Goal: Information Seeking & Learning: Find specific fact

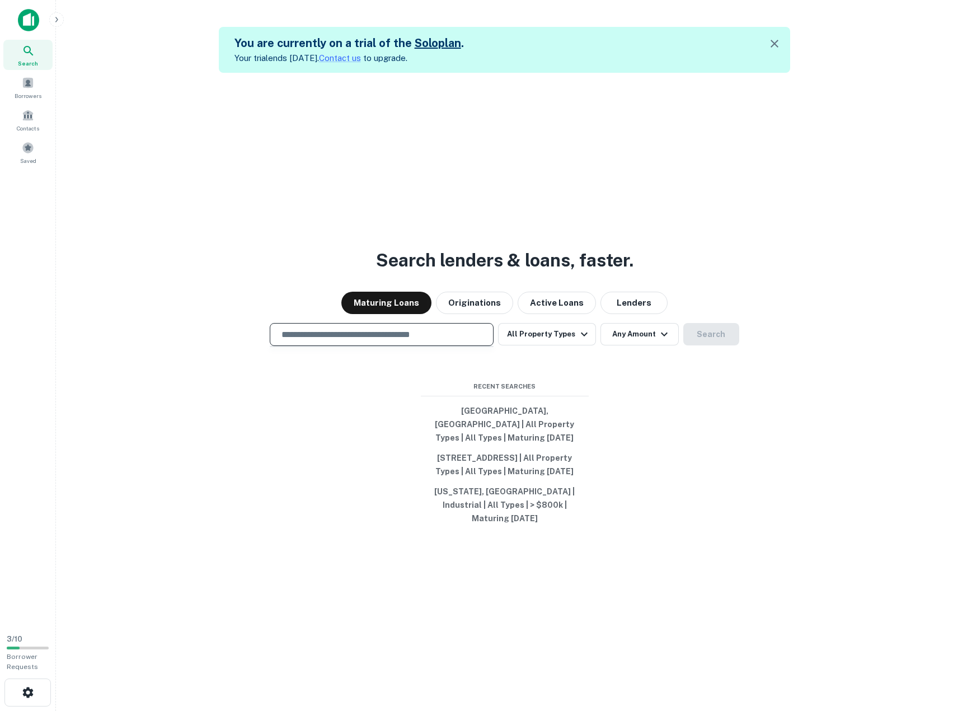
paste input "**********"
type input "**********"
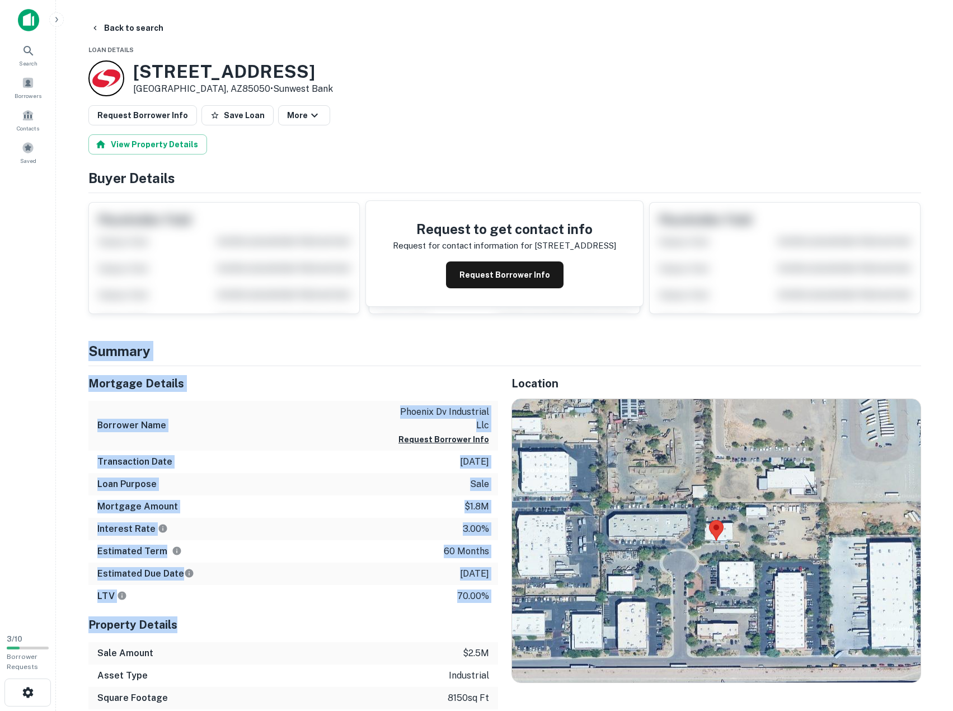
drag, startPoint x: 368, startPoint y: 565, endPoint x: 404, endPoint y: 616, distance: 62.6
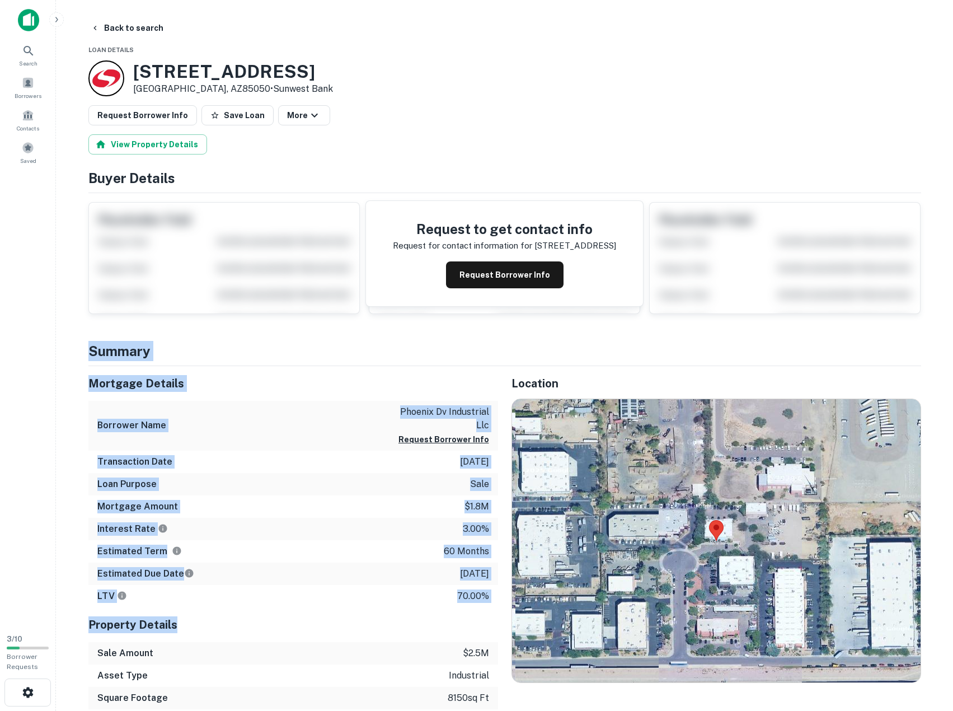
click at [404, 615] on div "Property Details" at bounding box center [293, 624] width 410 height 35
drag, startPoint x: 404, startPoint y: 615, endPoint x: 374, endPoint y: 336, distance: 279.8
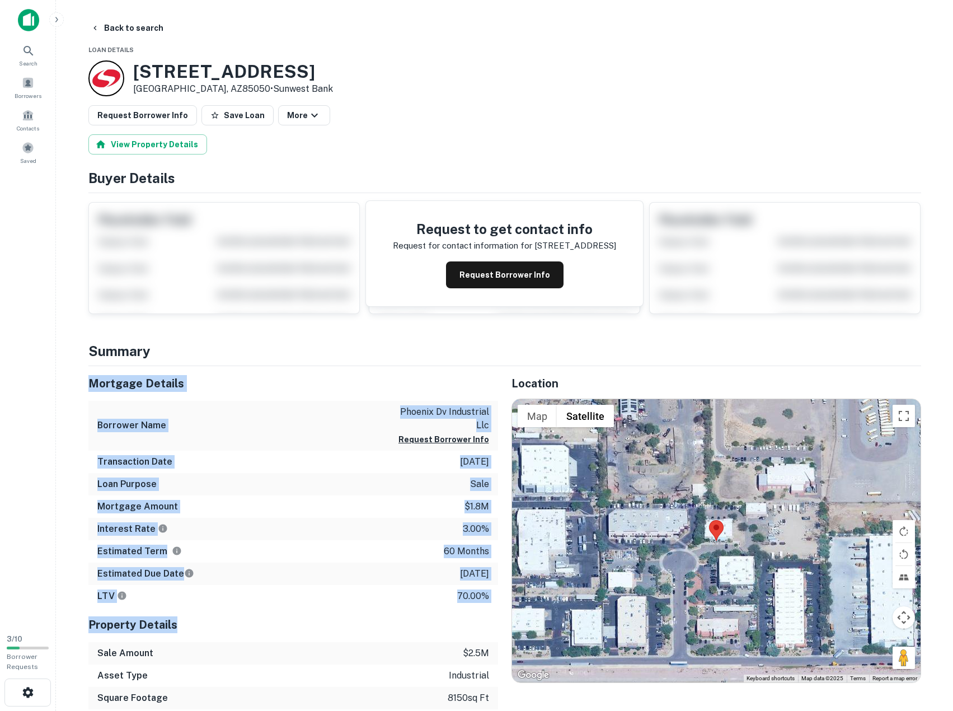
drag, startPoint x: 402, startPoint y: 549, endPoint x: 406, endPoint y: 637, distance: 88.0
click at [406, 637] on div "Property Details" at bounding box center [293, 624] width 410 height 35
drag, startPoint x: 403, startPoint y: 605, endPoint x: 364, endPoint y: 368, distance: 240.5
click at [366, 368] on div "Mortgage Details Borrower Name phoenix dv industrial llc Request Borrower Info …" at bounding box center [293, 560] width 410 height 388
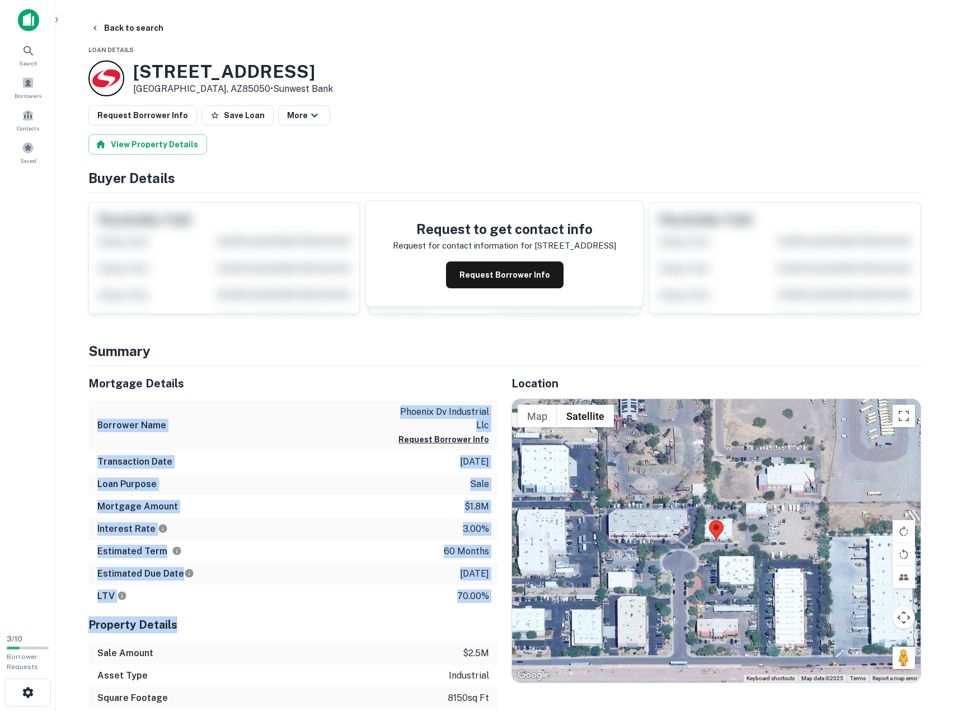
click at [364, 368] on div "Mortgage Details" at bounding box center [293, 383] width 410 height 35
drag, startPoint x: 383, startPoint y: 643, endPoint x: 383, endPoint y: 667, distance: 24.6
click at [383, 667] on div "Mortgage Details Borrower Name phoenix dv industrial llc Request Borrower Info …" at bounding box center [293, 560] width 410 height 388
click at [383, 667] on div "Asset Type industrial" at bounding box center [293, 675] width 410 height 22
drag, startPoint x: 383, startPoint y: 667, endPoint x: 345, endPoint y: 369, distance: 300.8
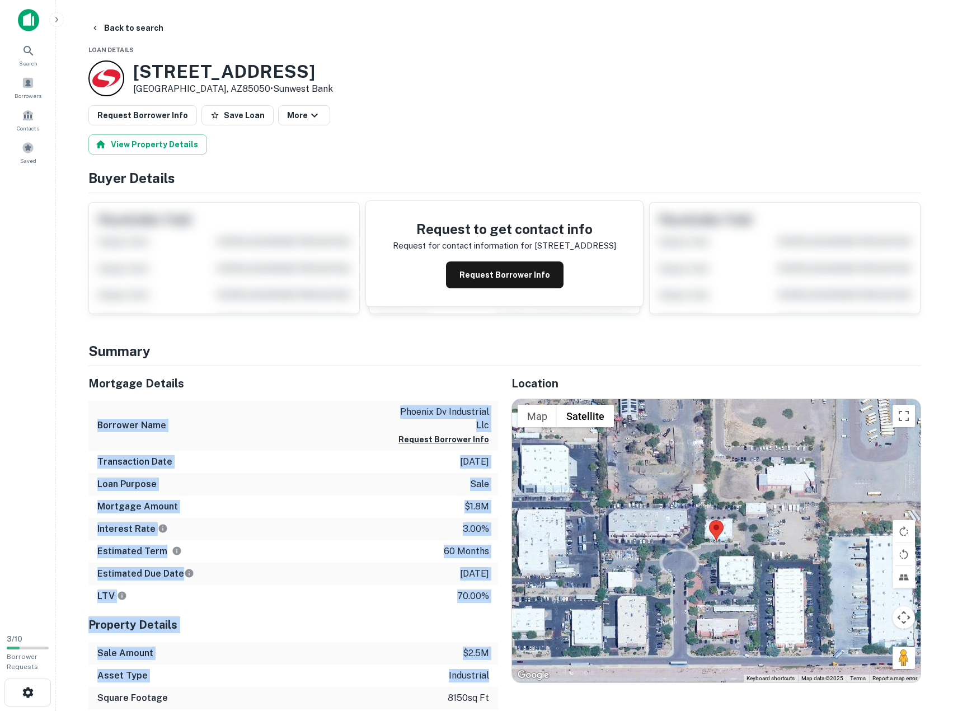
click at [345, 369] on div "Mortgage Details Borrower Name phoenix dv industrial llc Request Borrower Info …" at bounding box center [293, 560] width 410 height 388
click at [344, 368] on div "Mortgage Details" at bounding box center [293, 383] width 410 height 35
drag, startPoint x: 344, startPoint y: 368, endPoint x: 358, endPoint y: 612, distance: 243.9
click at [358, 612] on div "Mortgage Details Borrower Name phoenix dv industrial llc Request Borrower Info …" at bounding box center [293, 560] width 410 height 388
click at [358, 612] on div "Property Details" at bounding box center [293, 624] width 410 height 35
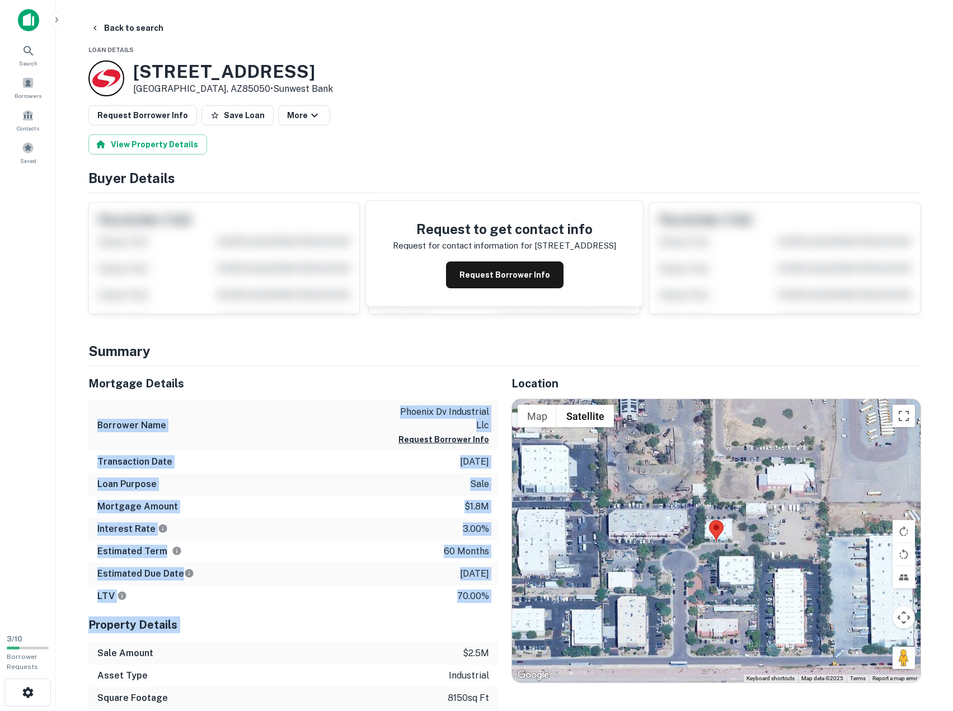
drag, startPoint x: 358, startPoint y: 612, endPoint x: 337, endPoint y: 353, distance: 260.0
click at [337, 353] on h4 "Summary" at bounding box center [504, 351] width 833 height 20
drag, startPoint x: 371, startPoint y: 625, endPoint x: 376, endPoint y: 652, distance: 27.9
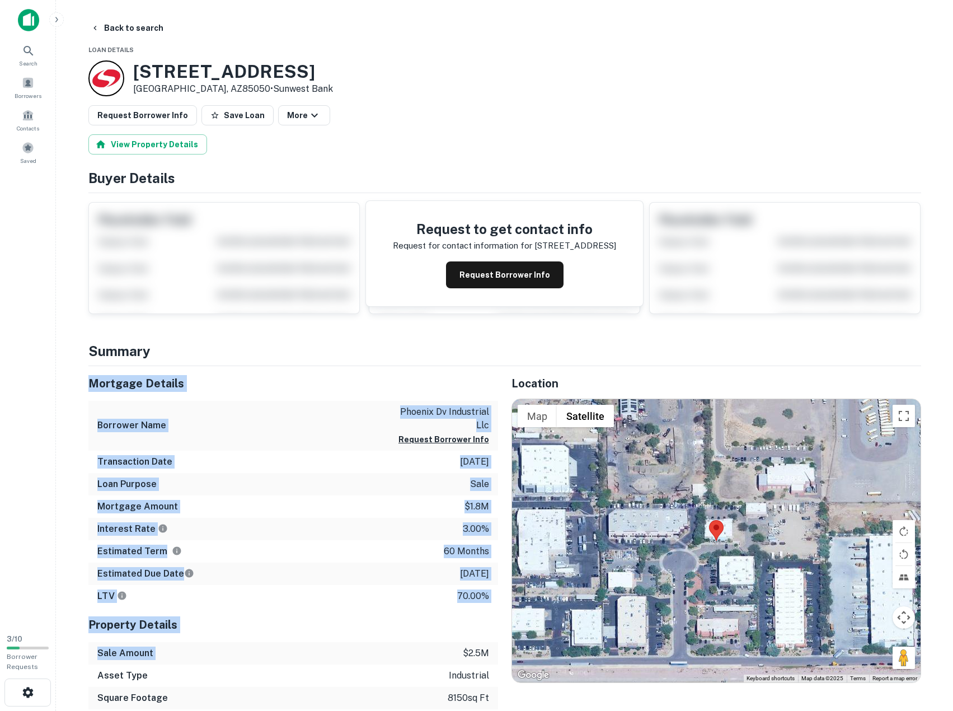
click at [376, 652] on div "Sale Amount $2.5m" at bounding box center [293, 653] width 410 height 22
drag, startPoint x: 376, startPoint y: 652, endPoint x: 369, endPoint y: 383, distance: 268.8
click at [369, 383] on div "Mortgage Details Borrower Name phoenix dv industrial llc Request Borrower Info …" at bounding box center [293, 560] width 410 height 388
click at [369, 383] on h5 "Mortgage Details" at bounding box center [293, 383] width 410 height 17
drag, startPoint x: 365, startPoint y: 377, endPoint x: 377, endPoint y: 629, distance: 251.6
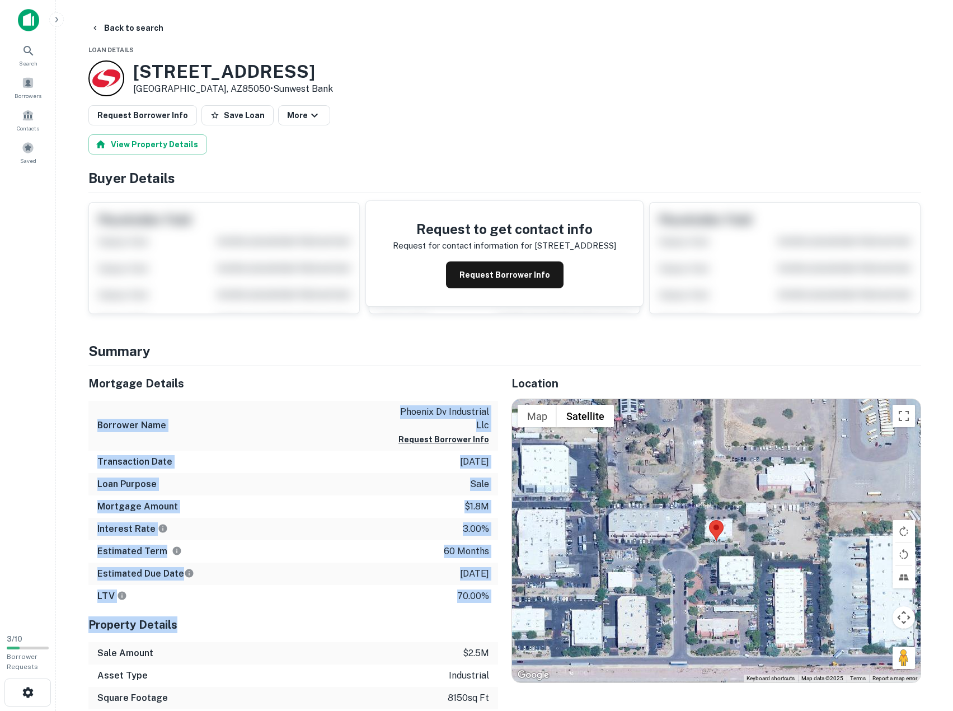
click at [377, 629] on div "Mortgage Details Borrower Name phoenix dv industrial llc Request Borrower Info …" at bounding box center [293, 560] width 410 height 388
click at [377, 629] on h5 "Property Details" at bounding box center [293, 624] width 410 height 17
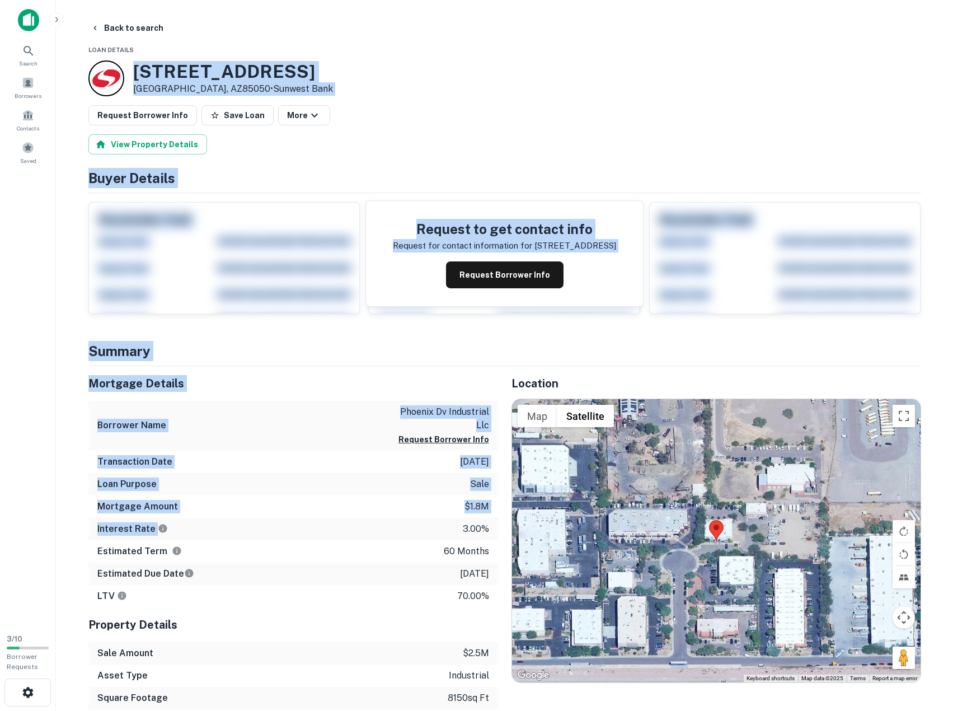
drag, startPoint x: 330, startPoint y: 58, endPoint x: 446, endPoint y: 539, distance: 495.2
click at [446, 539] on div "Interest Rate 3.00%" at bounding box center [293, 529] width 410 height 22
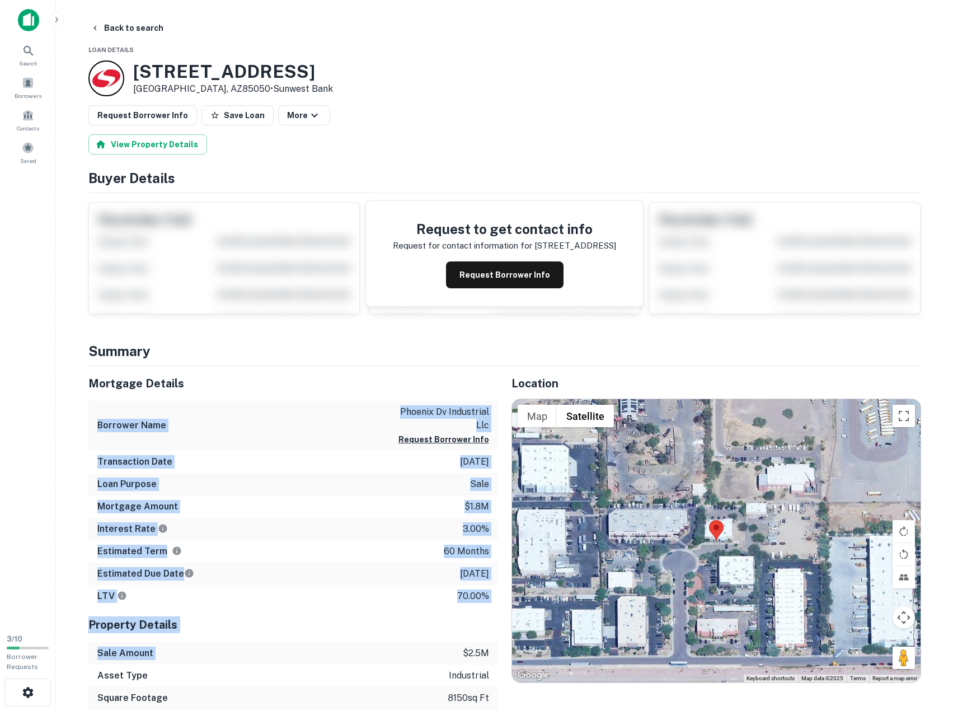
drag, startPoint x: 396, startPoint y: 384, endPoint x: 395, endPoint y: 648, distance: 263.7
click at [395, 648] on div "Mortgage Details Borrower Name phoenix dv industrial llc Request Borrower Info …" at bounding box center [293, 560] width 410 height 388
click at [395, 648] on div "Sale Amount $2.5m" at bounding box center [293, 653] width 410 height 22
drag, startPoint x: 395, startPoint y: 383, endPoint x: 394, endPoint y: 372, distance: 11.3
click at [394, 372] on div "Mortgage Details Borrower Name phoenix dv industrial llc Request Borrower Info …" at bounding box center [293, 560] width 410 height 388
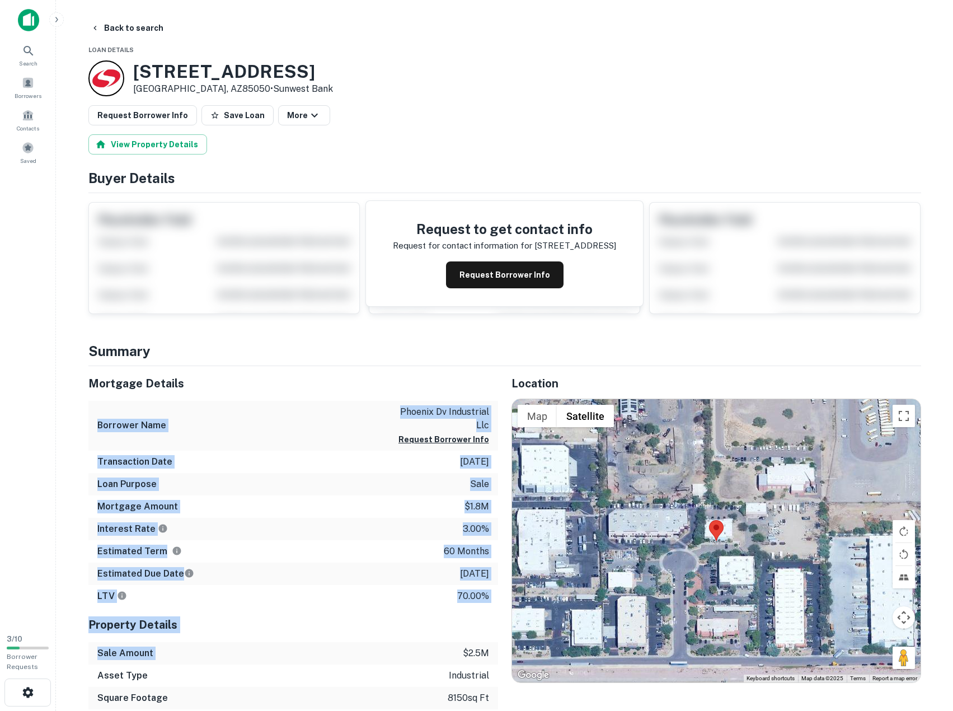
click at [394, 372] on div "Mortgage Details" at bounding box center [293, 383] width 410 height 35
drag, startPoint x: 391, startPoint y: 635, endPoint x: 391, endPoint y: 642, distance: 7.3
click at [391, 642] on div "Mortgage Details Borrower Name phoenix dv industrial llc Request Borrower Info …" at bounding box center [293, 560] width 410 height 388
click at [391, 642] on div "Sale Amount $2.5m" at bounding box center [293, 653] width 410 height 22
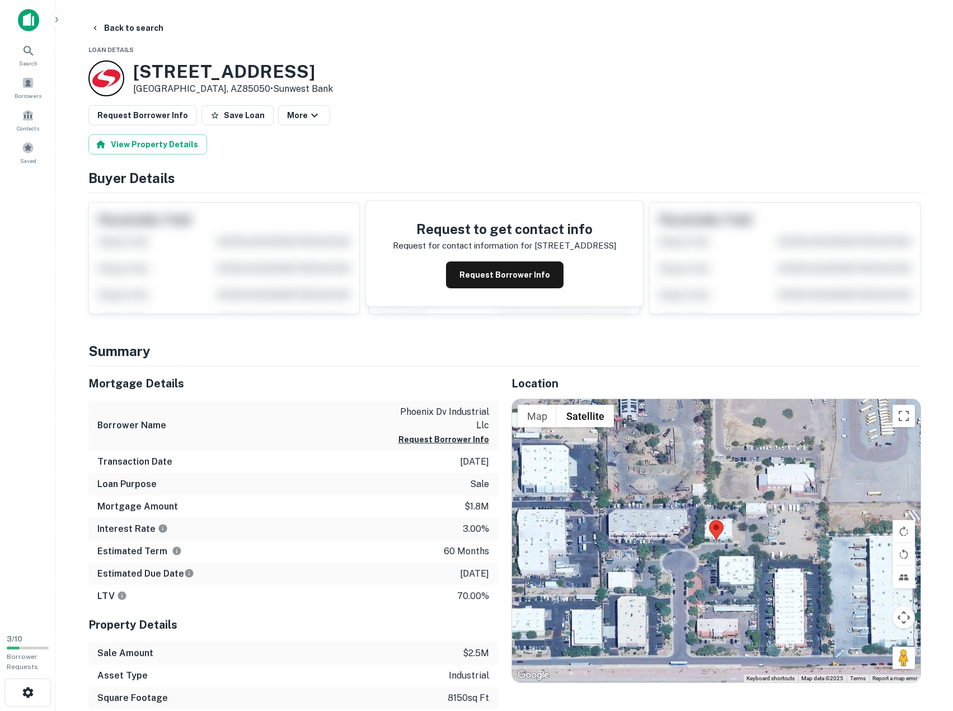
drag, startPoint x: 391, startPoint y: 642, endPoint x: 245, endPoint y: 642, distance: 146.1
click at [245, 642] on div "Sale Amount $2.5m" at bounding box center [293, 653] width 410 height 22
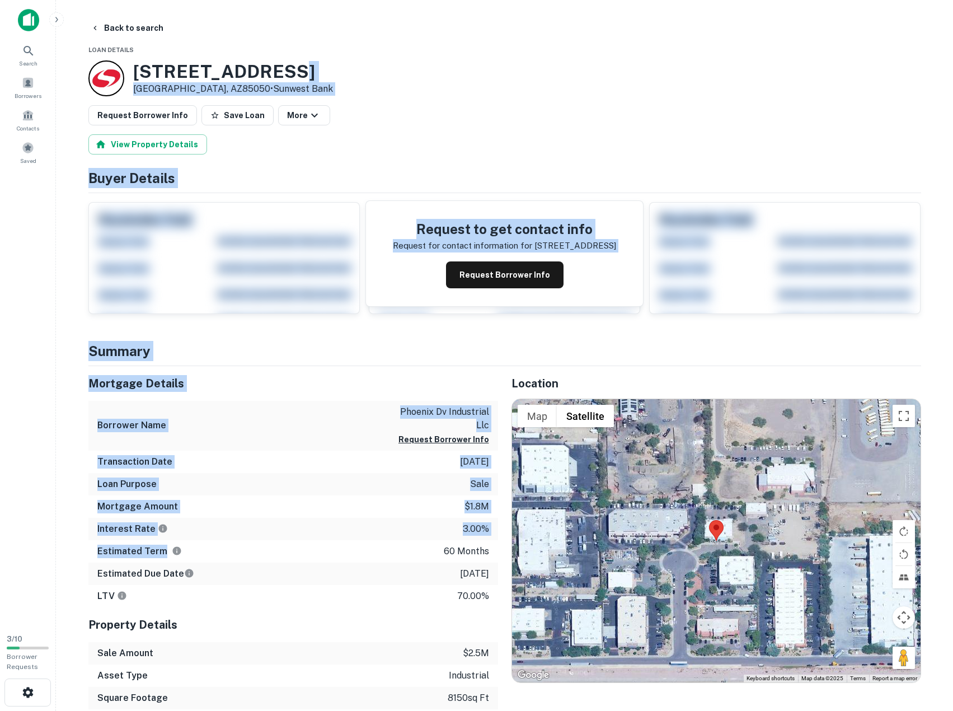
drag, startPoint x: 401, startPoint y: 72, endPoint x: 418, endPoint y: 555, distance: 483.4
click at [418, 555] on div "Estimated Term 60 months" at bounding box center [293, 551] width 410 height 22
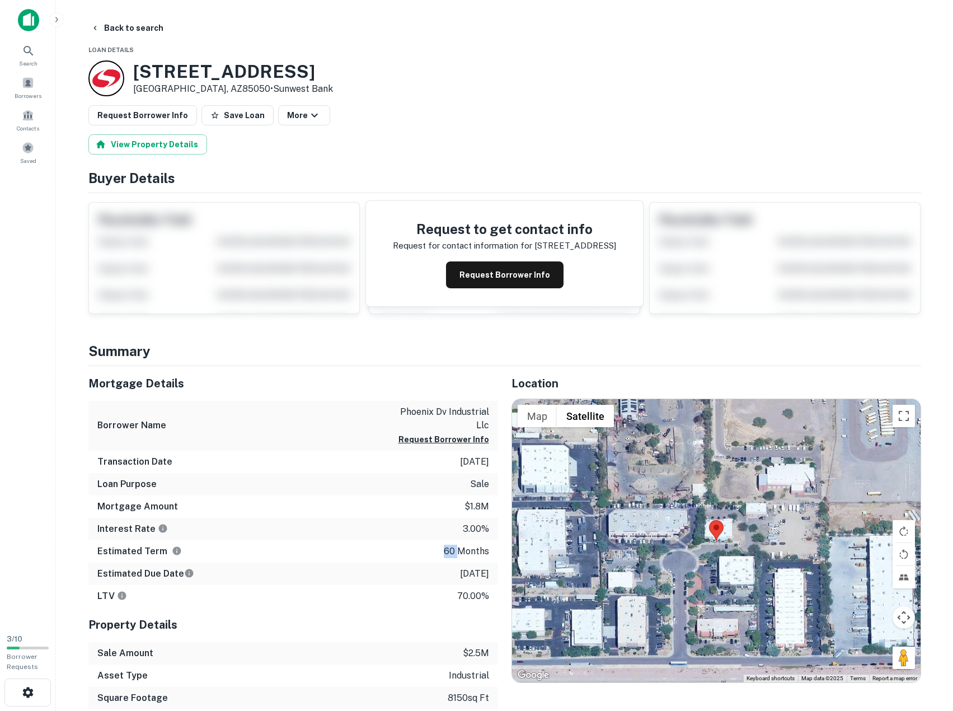
click at [418, 555] on div "Estimated Term 60 months" at bounding box center [293, 551] width 410 height 22
click at [400, 516] on div "Mortgage Amount $1.8m" at bounding box center [293, 506] width 410 height 22
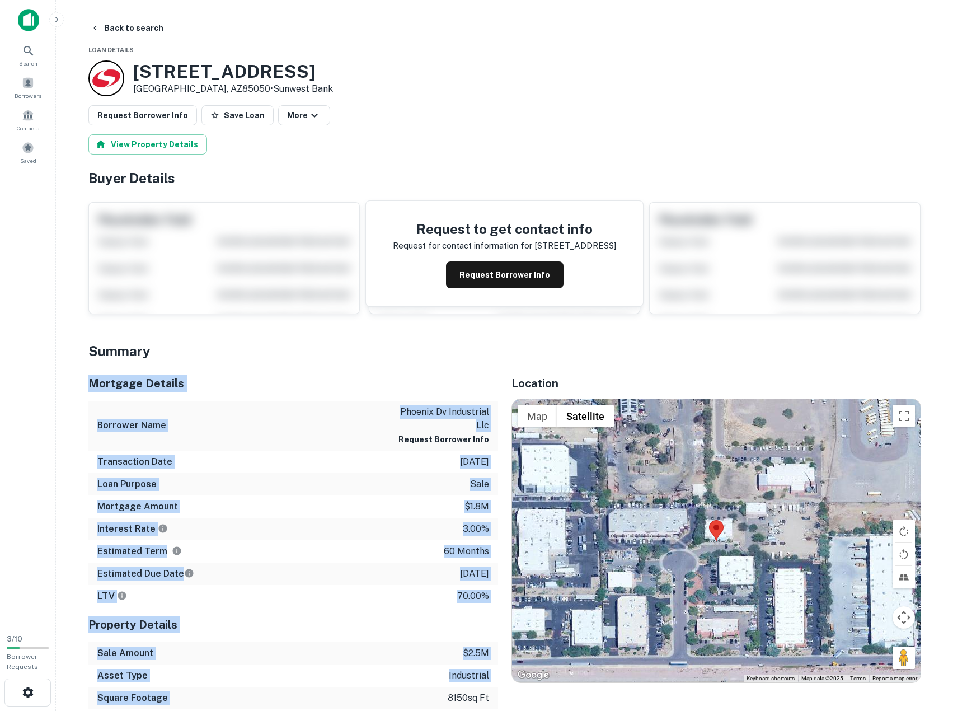
drag, startPoint x: 387, startPoint y: 455, endPoint x: 422, endPoint y: 686, distance: 234.4
click at [422, 687] on div "Square Footage 8150 sq ft" at bounding box center [293, 698] width 410 height 22
drag, startPoint x: 422, startPoint y: 659, endPoint x: 418, endPoint y: 387, distance: 272.1
click at [420, 401] on div "Mortgage Details Borrower Name phoenix dv industrial llc Request Borrower Info …" at bounding box center [293, 560] width 410 height 388
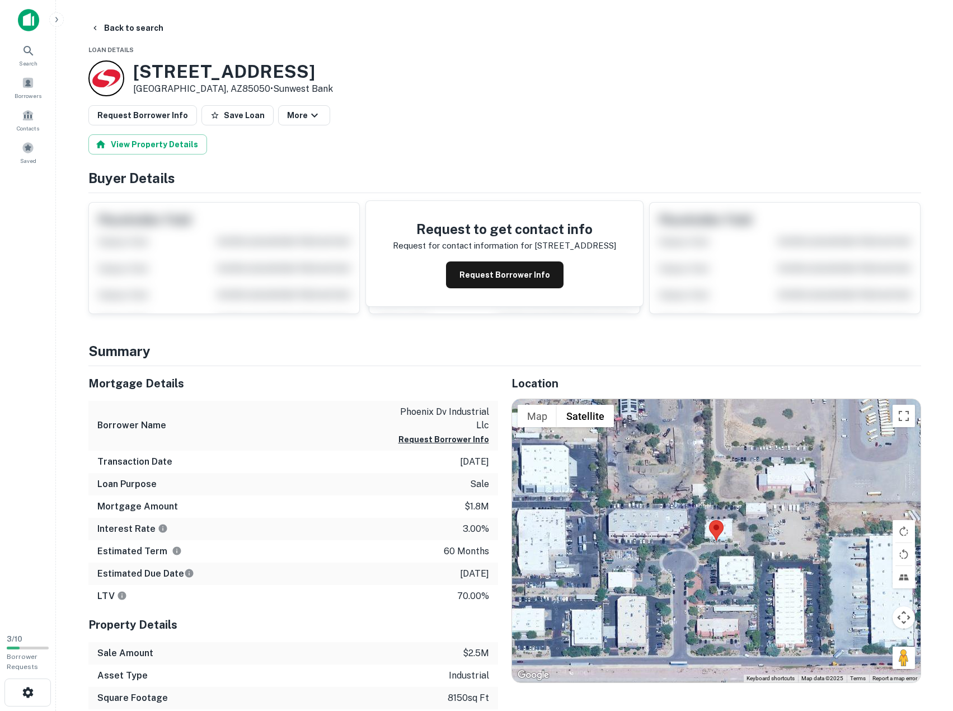
click at [415, 377] on h5 "Mortgage Details" at bounding box center [293, 383] width 410 height 17
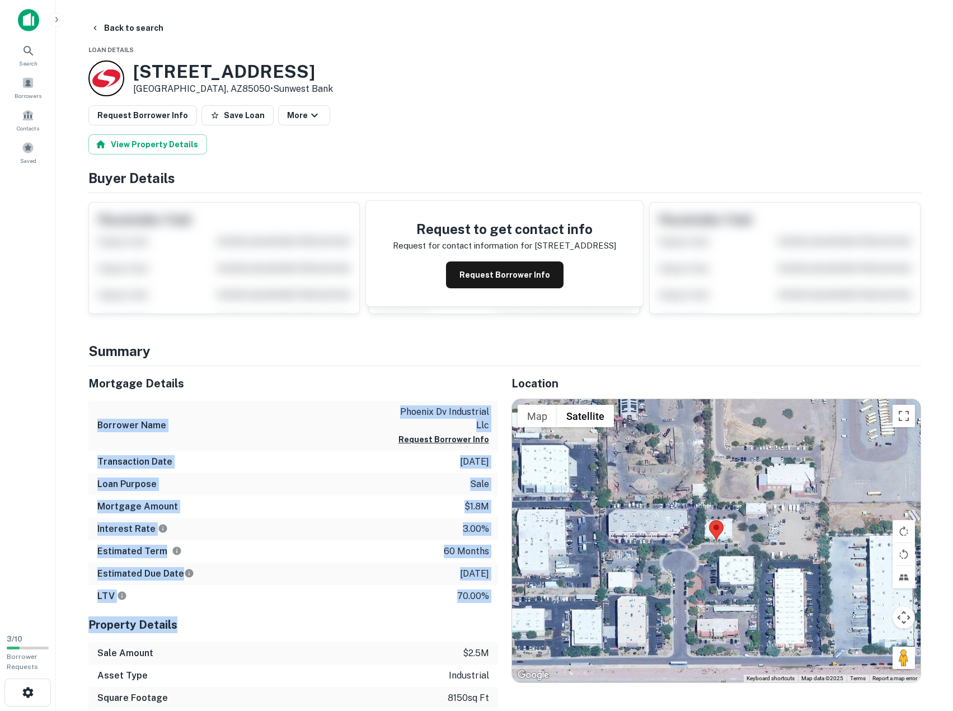
drag, startPoint x: 415, startPoint y: 392, endPoint x: 441, endPoint y: 620, distance: 229.3
click at [441, 620] on div "Mortgage Details Borrower Name phoenix dv industrial llc Request Borrower Info …" at bounding box center [293, 560] width 410 height 388
click at [441, 620] on h5 "Property Details" at bounding box center [293, 624] width 410 height 17
drag, startPoint x: 433, startPoint y: 570, endPoint x: 374, endPoint y: 345, distance: 232.0
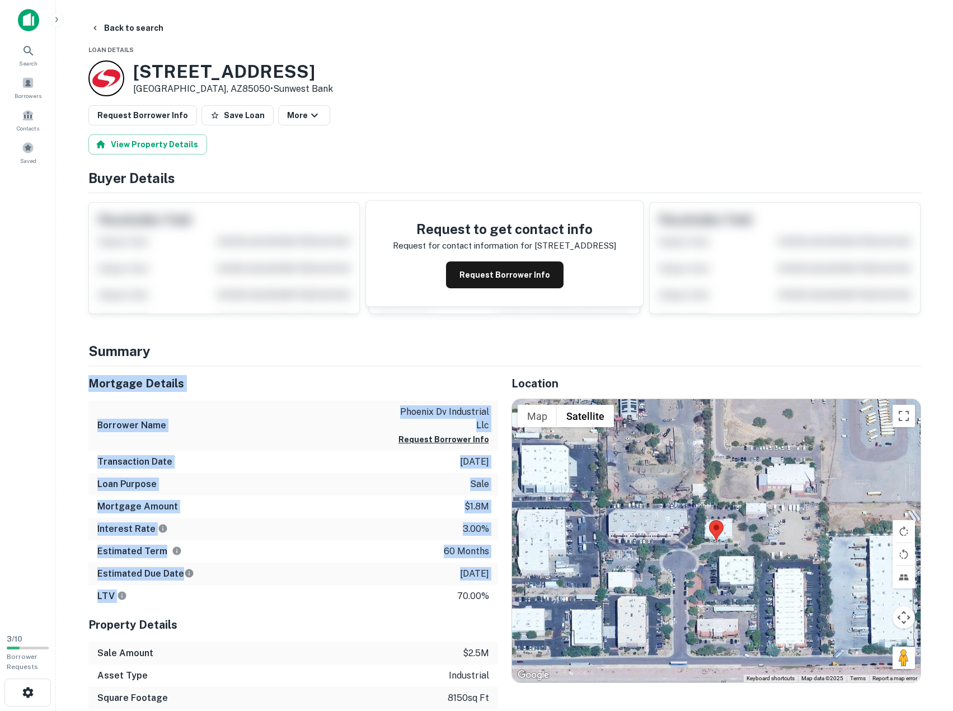
click at [373, 345] on h4 "Summary" at bounding box center [504, 351] width 833 height 20
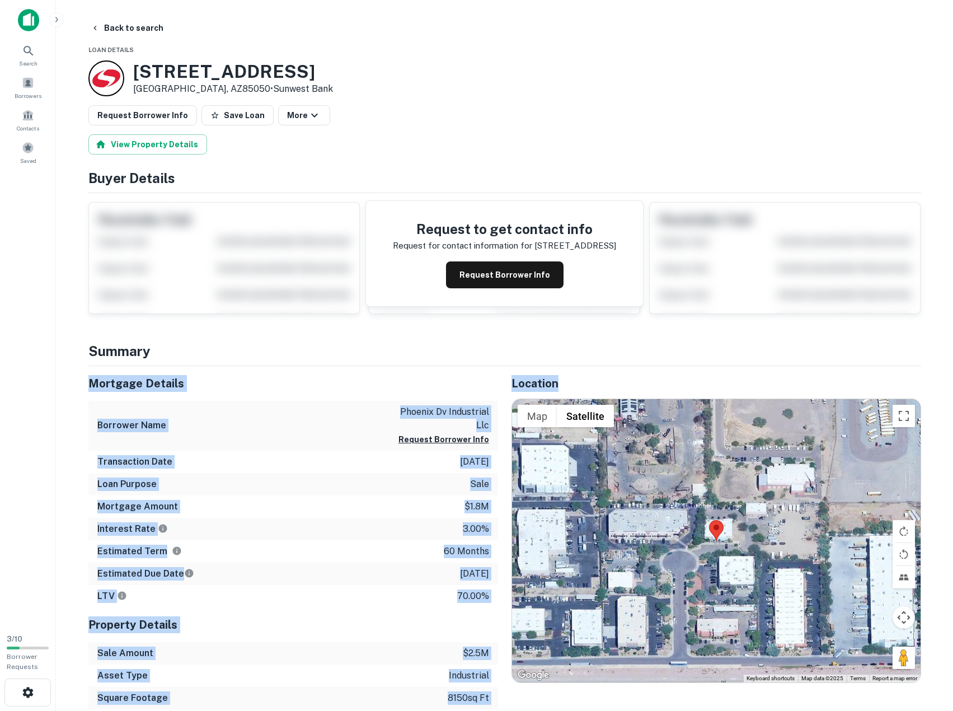
drag, startPoint x: 373, startPoint y: 351, endPoint x: 504, endPoint y: 655, distance: 331.0
drag, startPoint x: 504, startPoint y: 655, endPoint x: 494, endPoint y: 644, distance: 15.1
click at [502, 653] on div "Location ← Move left → Move right ↑ Move up ↓ Move down + Zoom in - Zoom out Ho…" at bounding box center [709, 560] width 423 height 388
click at [489, 640] on div "Property Details" at bounding box center [293, 624] width 410 height 35
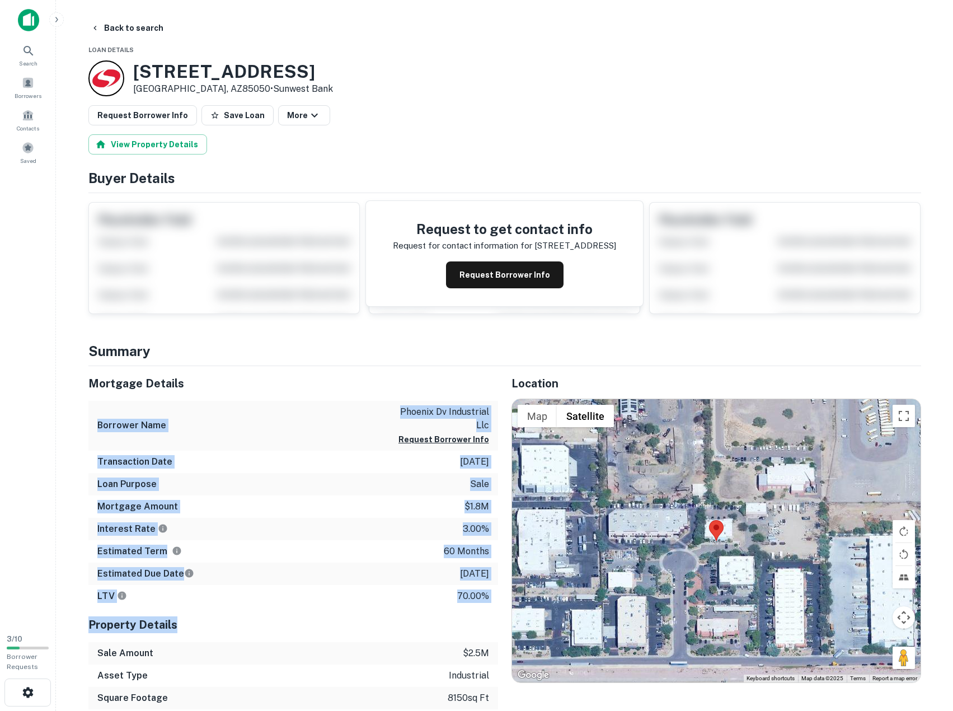
drag, startPoint x: 484, startPoint y: 638, endPoint x: 428, endPoint y: 380, distance: 263.9
click at [430, 381] on div "Mortgage Details Borrower Name phoenix dv industrial llc Request Borrower Info …" at bounding box center [293, 560] width 410 height 388
click at [428, 380] on h5 "Mortgage Details" at bounding box center [293, 383] width 410 height 17
drag, startPoint x: 428, startPoint y: 390, endPoint x: 477, endPoint y: 647, distance: 262.2
click at [477, 647] on div "Mortgage Details Borrower Name phoenix dv industrial llc Request Borrower Info …" at bounding box center [293, 560] width 410 height 388
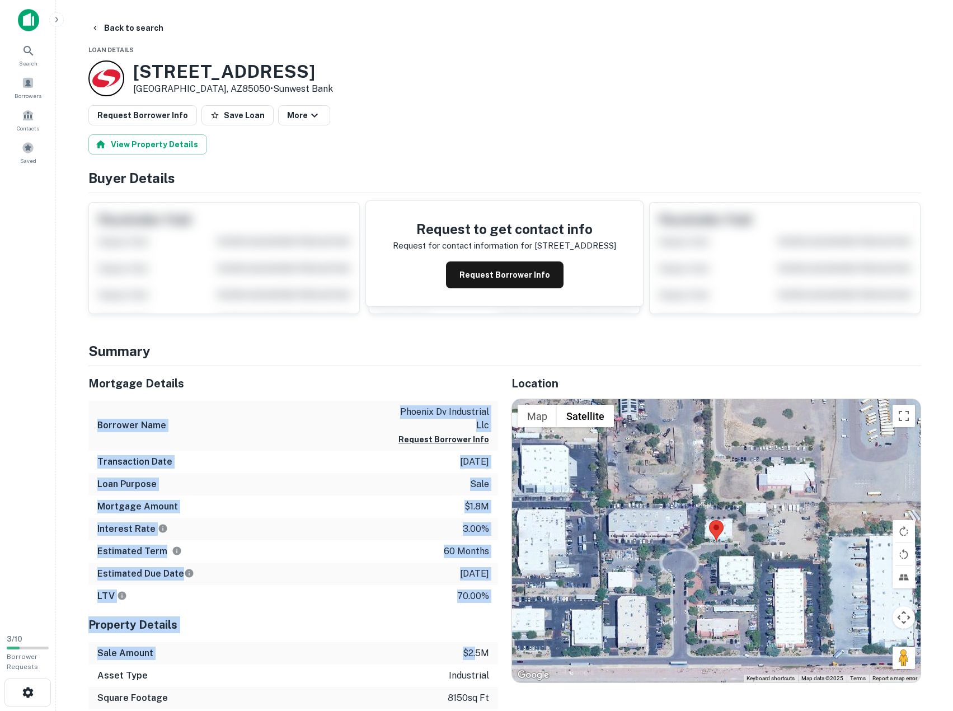
click at [477, 647] on p "$2.5m" at bounding box center [476, 653] width 26 height 13
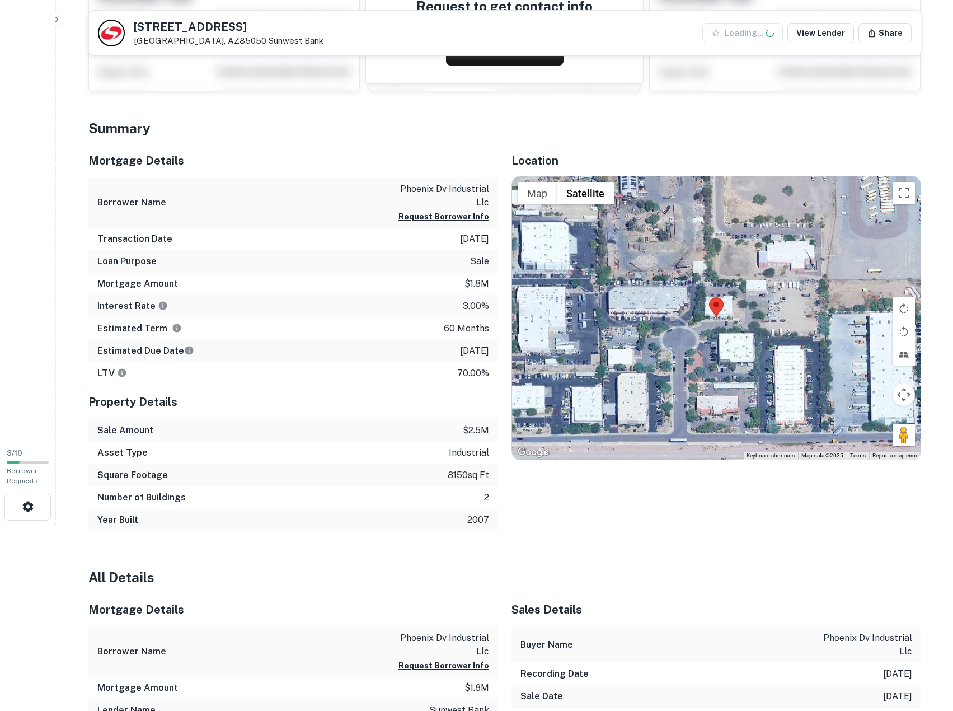
scroll to position [186, 0]
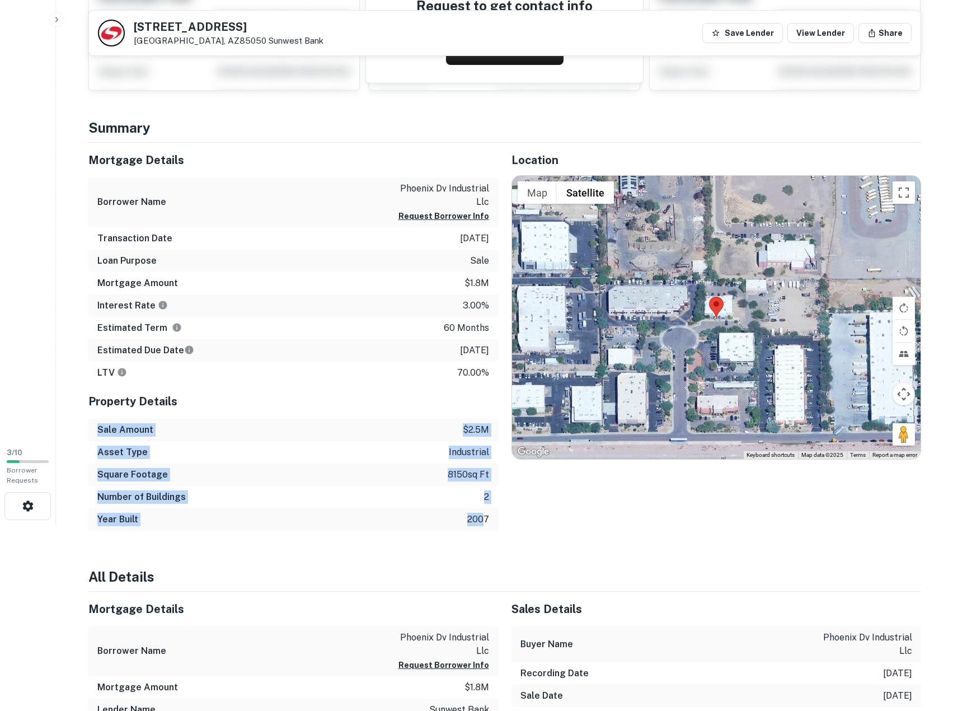
drag, startPoint x: 468, startPoint y: 498, endPoint x: 484, endPoint y: 518, distance: 26.0
click at [484, 518] on div "Property Details Sale Amount $2.5m Asset Type industrial Square Footage 8150 sq…" at bounding box center [293, 457] width 410 height 147
click at [484, 518] on p "2007" at bounding box center [478, 519] width 22 height 13
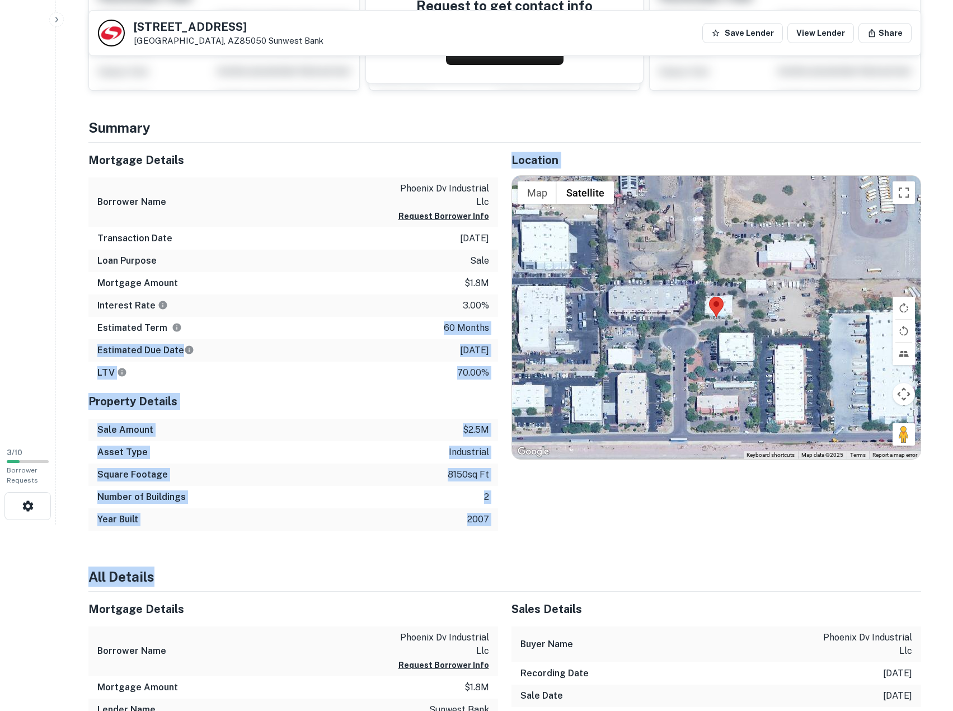
drag, startPoint x: 433, startPoint y: 354, endPoint x: 407, endPoint y: 269, distance: 89.1
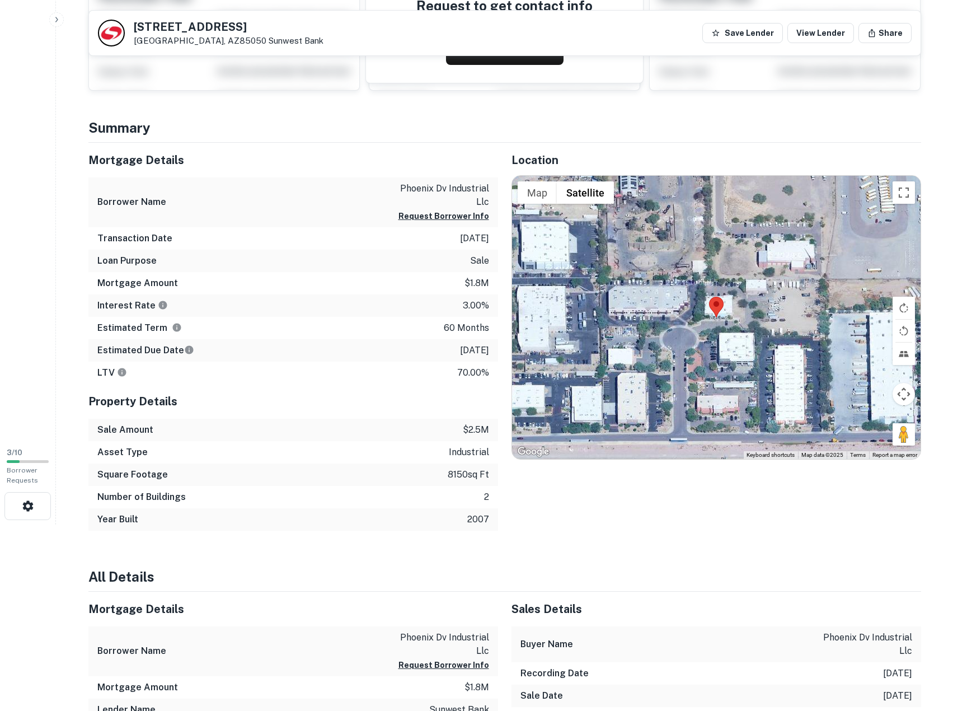
click at [407, 269] on div "Loan Purpose sale" at bounding box center [293, 261] width 410 height 22
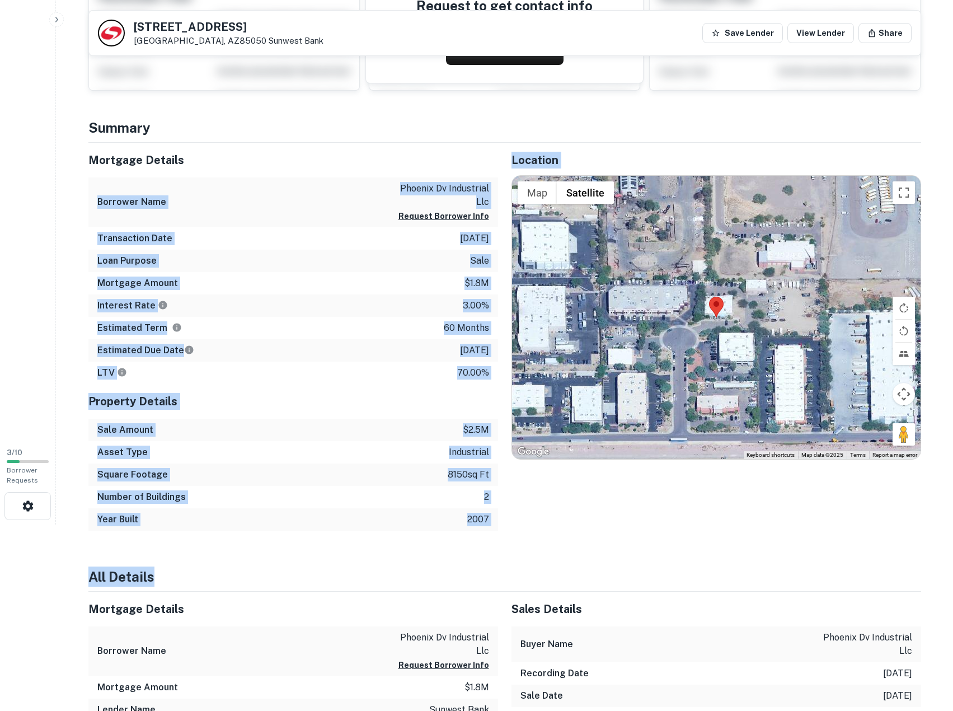
drag, startPoint x: 384, startPoint y: 259, endPoint x: 498, endPoint y: 546, distance: 308.8
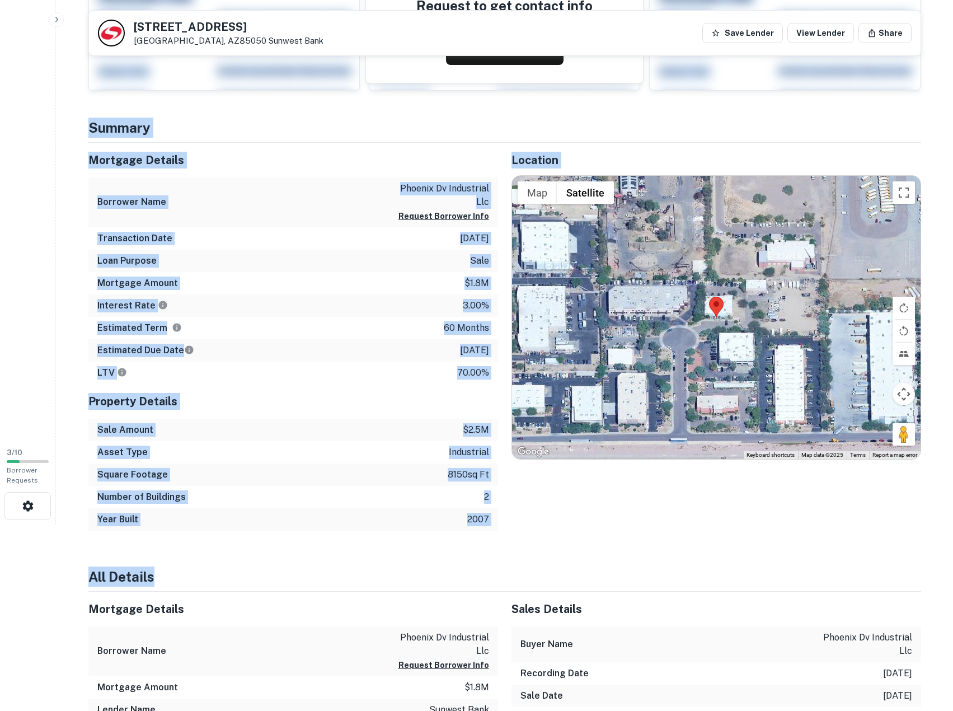
drag, startPoint x: 325, startPoint y: 157, endPoint x: 287, endPoint y: 89, distance: 78.5
click at [270, 144] on div "Mortgage Details" at bounding box center [293, 160] width 410 height 35
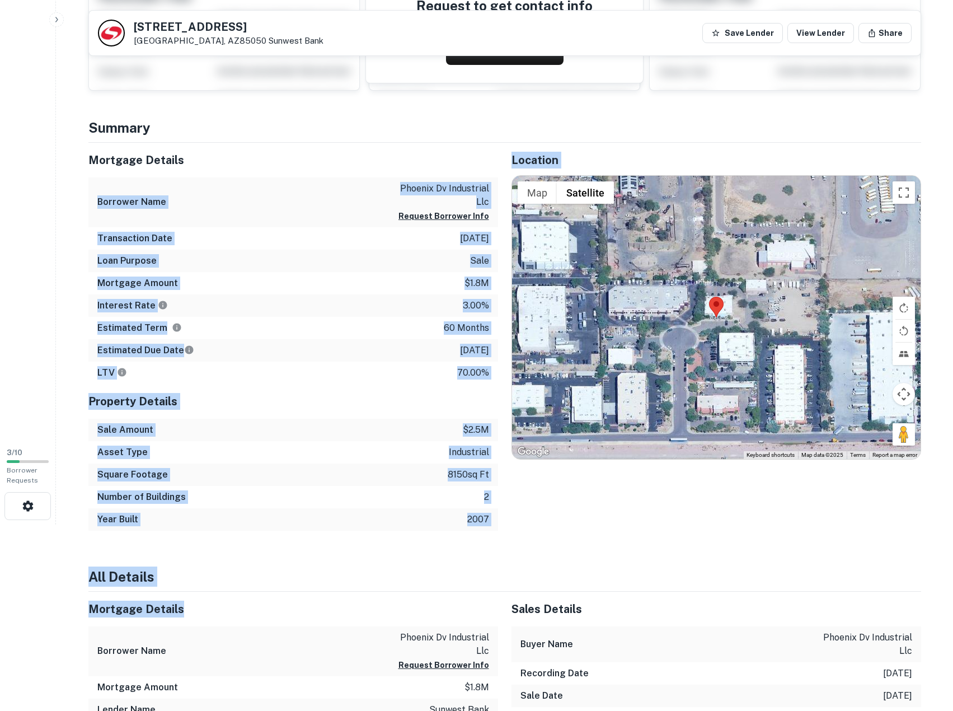
drag, startPoint x: 266, startPoint y: 151, endPoint x: 467, endPoint y: 619, distance: 509.0
click at [467, 619] on div "Mortgage Details" at bounding box center [293, 609] width 410 height 35
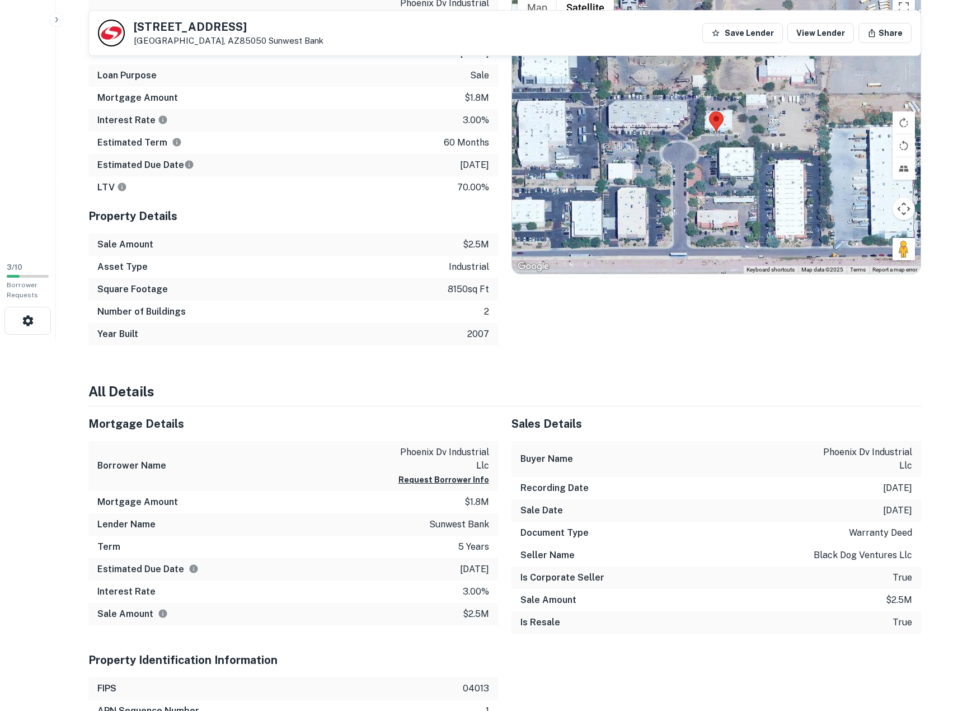
scroll to position [373, 0]
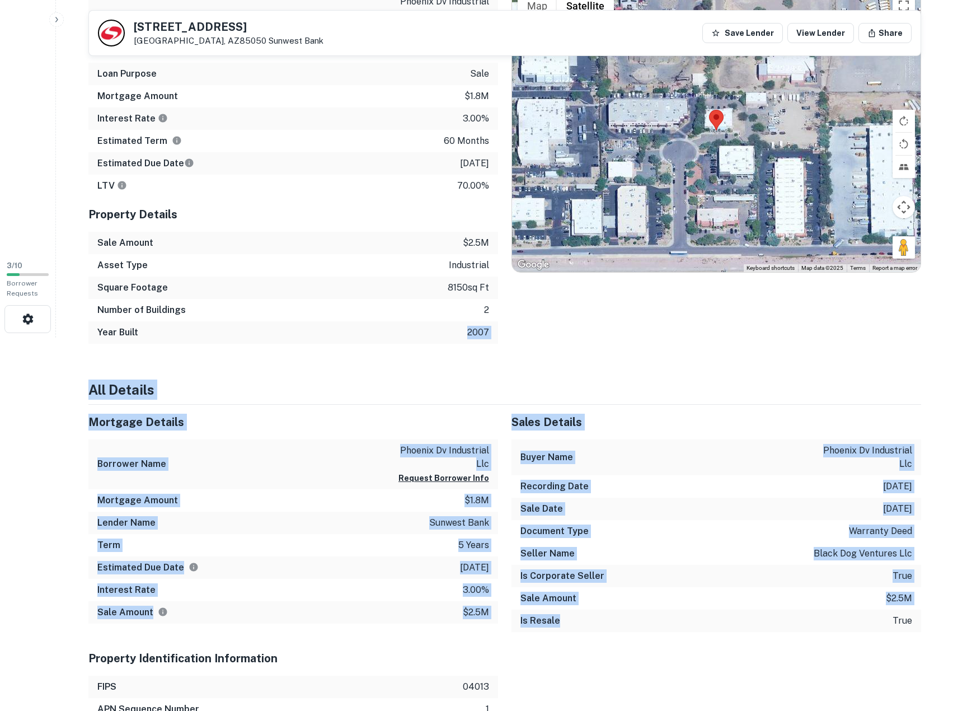
drag
click at [655, 626] on div "Summary Mortgage Details Borrower Name phoenix dv industrial llc Request Borrow…" at bounding box center [504, 703] width 833 height 1544
click at [655, 626] on div "Is Resale true" at bounding box center [717, 621] width 410 height 22
click at [456, 301] on div "Summary Mortgage Details Borrower Name phoenix dv industrial llc Request Borrow…" at bounding box center [504, 703] width 833 height 1544
click at [455, 301] on div "Number of Buildings 2" at bounding box center [293, 310] width 410 height 22
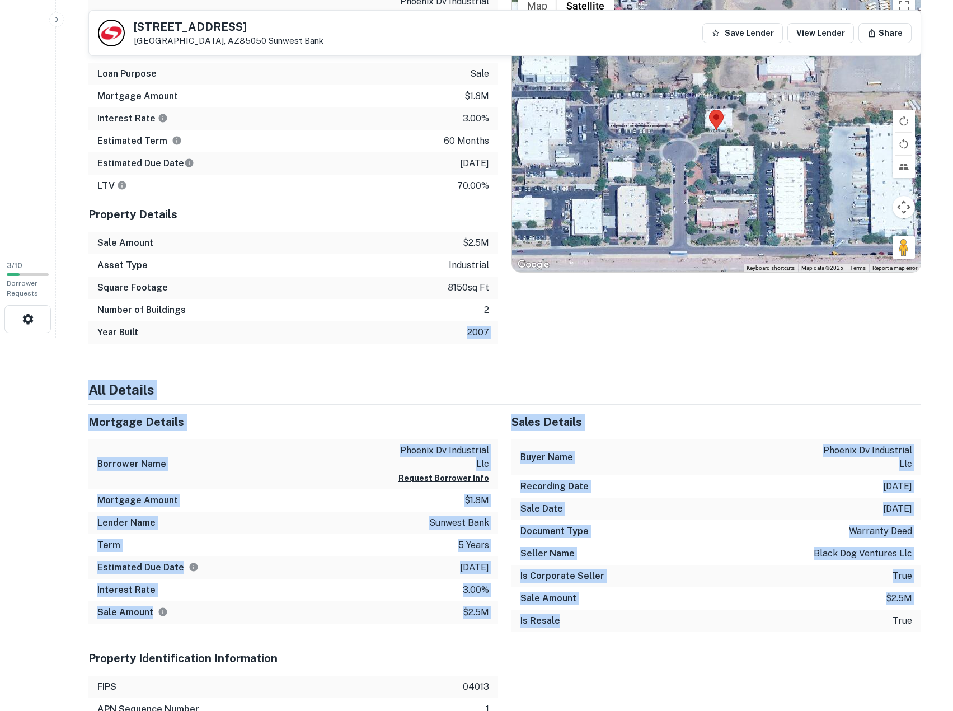
click at [635, 615] on div "Summary Mortgage Details Borrower Name phoenix dv industrial llc Request Borrow…" at bounding box center [504, 703] width 833 height 1544
click at [635, 615] on div "Is Resale true" at bounding box center [717, 621] width 410 height 22
click at [377, 341] on div "Summary Mortgage Details Borrower Name phoenix dv industrial llc Request Borrow…" at bounding box center [504, 703] width 833 height 1544
click at [372, 336] on div "Year Built 2007" at bounding box center [293, 332] width 410 height 22
click at [733, 646] on div "Summary Mortgage Details Borrower Name phoenix dv industrial llc Request Borrow…" at bounding box center [504, 703] width 833 height 1544
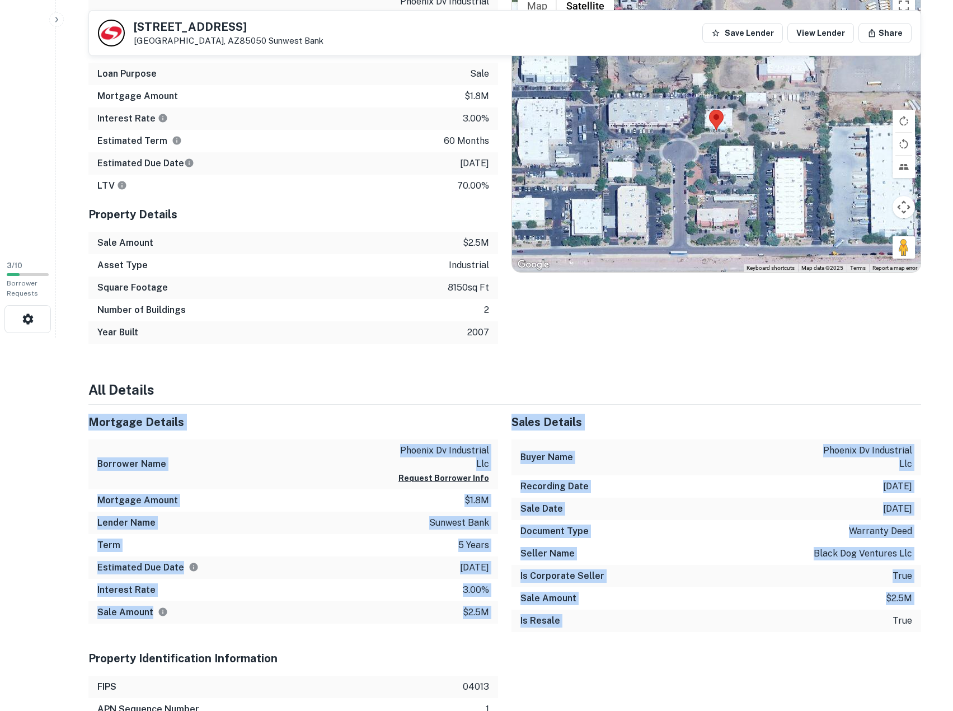
click at [273, 260] on div "Summary Mortgage Details Borrower Name phoenix dv industrial llc Request Borrow…" at bounding box center [504, 703] width 833 height 1544
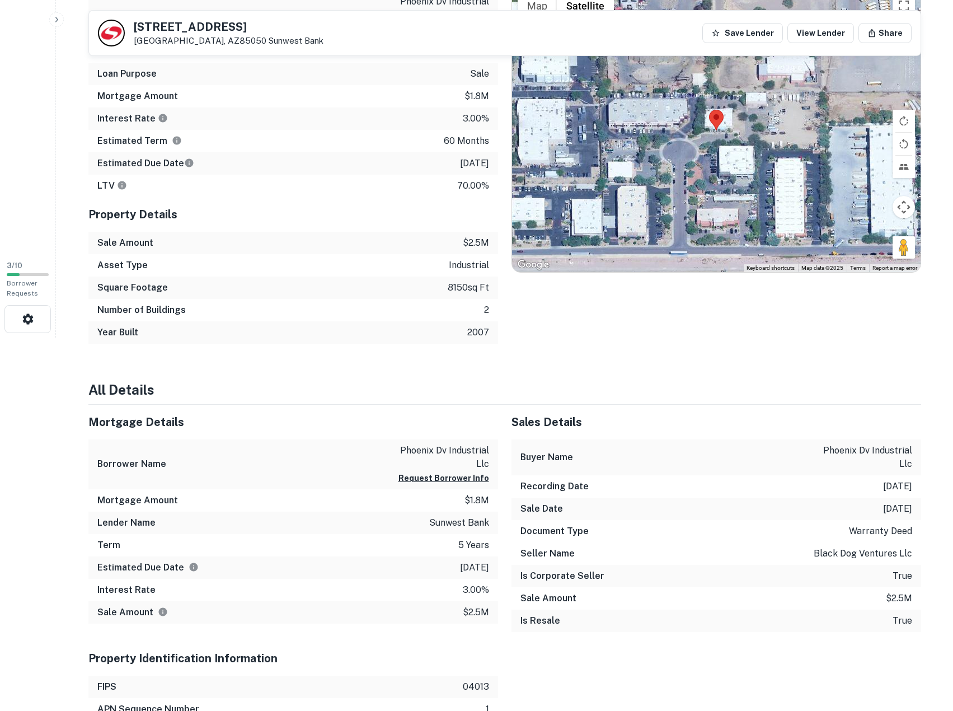
click at [267, 252] on div "Sale Amount $2.5m" at bounding box center [293, 243] width 410 height 22
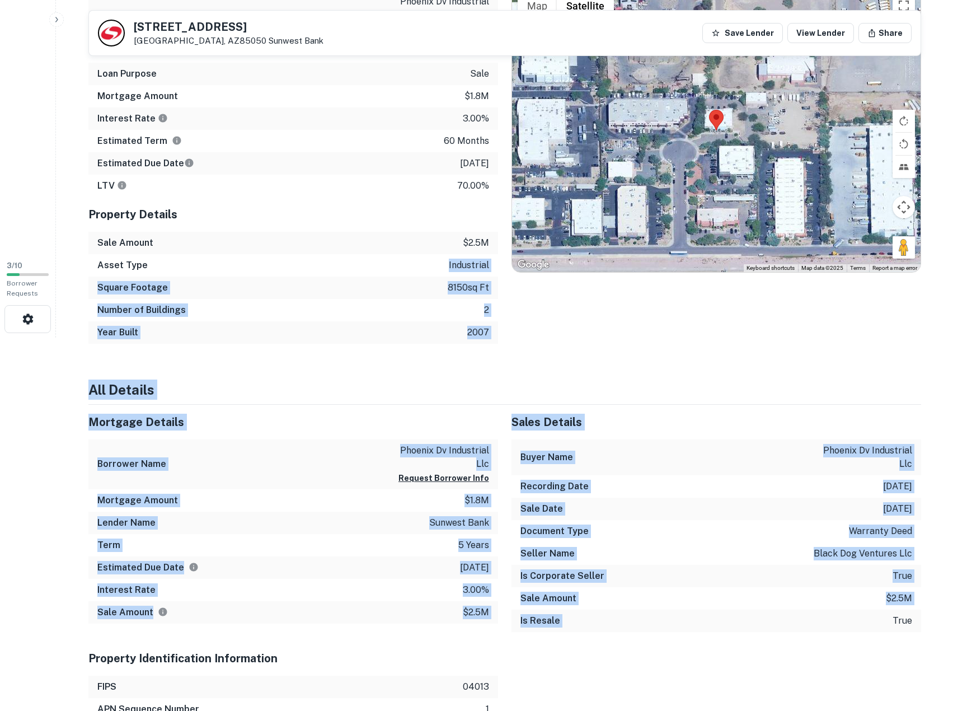
click at [726, 644] on div "Summary Mortgage Details Borrower Name phoenix dv industrial llc Request Borrow…" at bounding box center [504, 703] width 833 height 1544
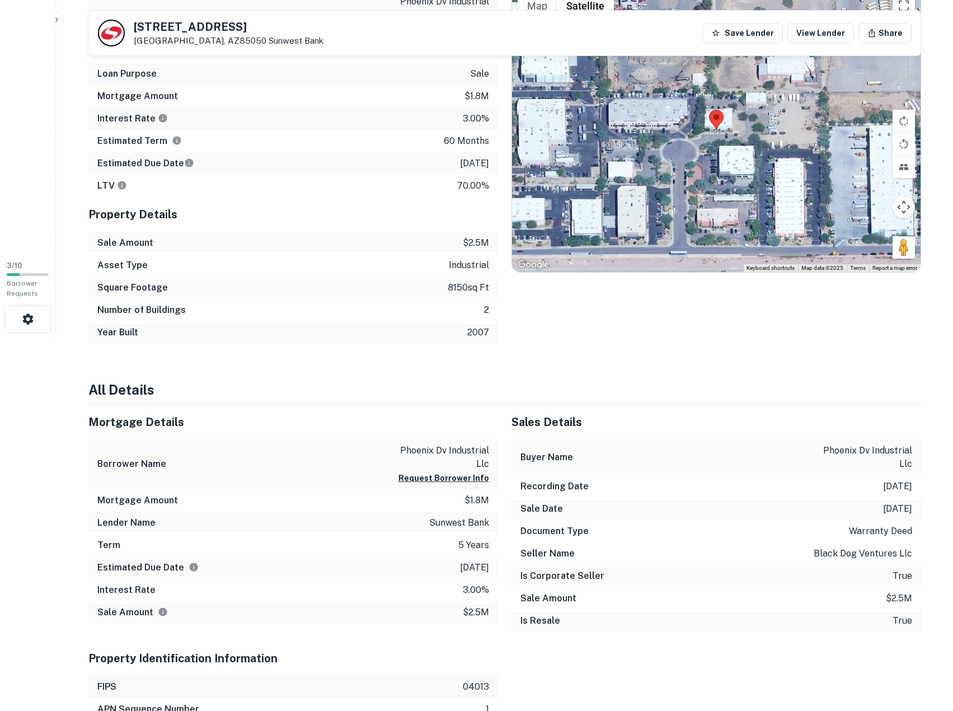
click at [617, 617] on div "Is Resale true" at bounding box center [717, 621] width 410 height 22
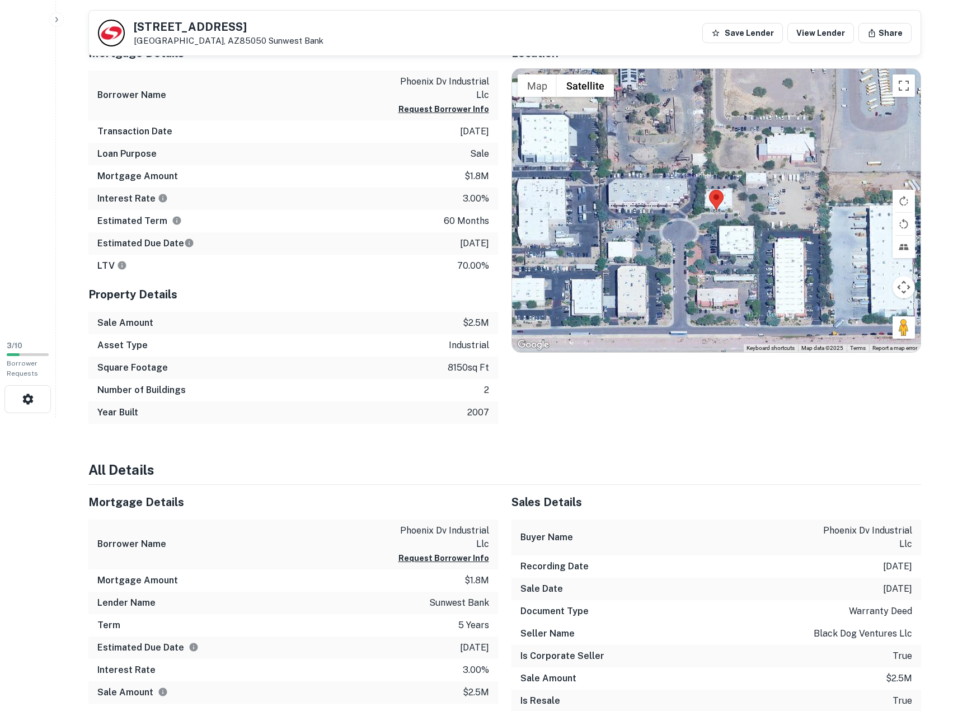
scroll to position [186, 0]
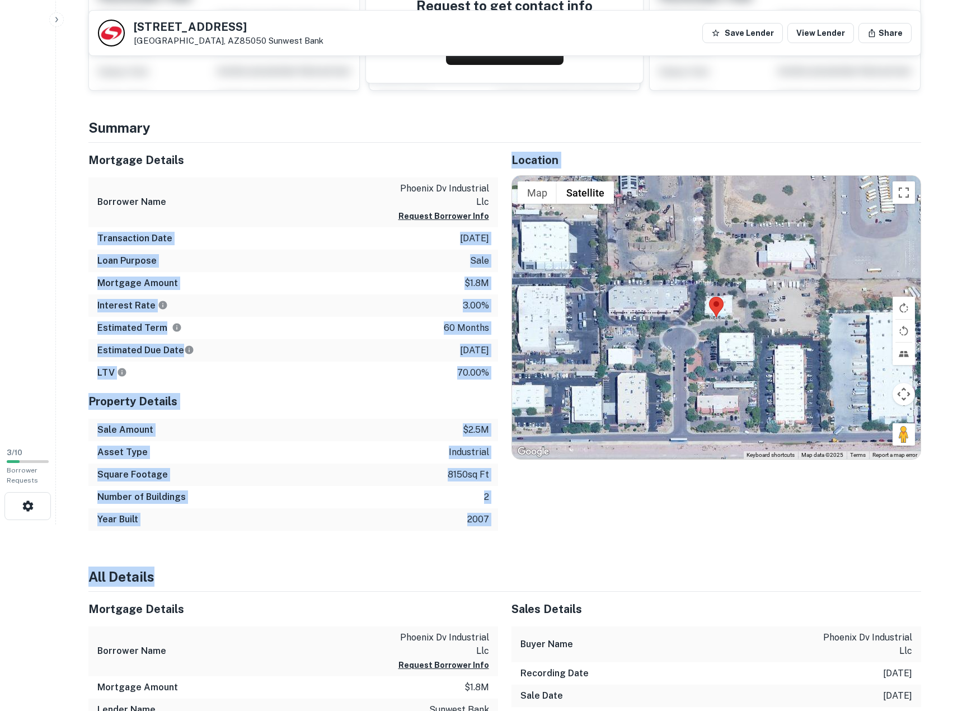
click at [522, 576] on h4 "All Details" at bounding box center [504, 576] width 833 height 20
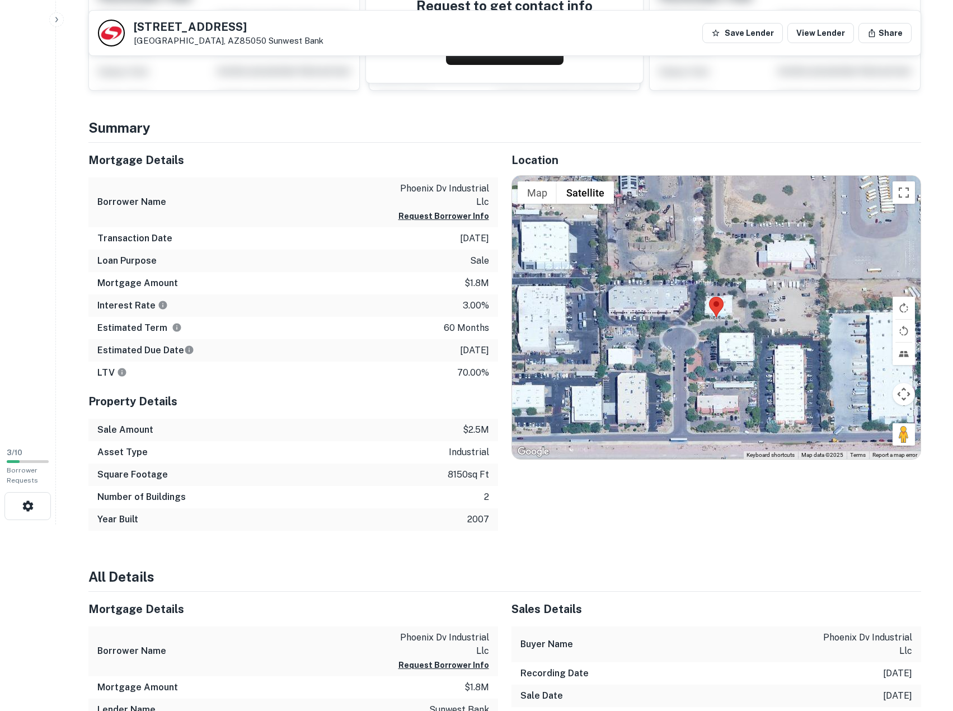
click at [349, 137] on h4 "Summary" at bounding box center [504, 128] width 833 height 20
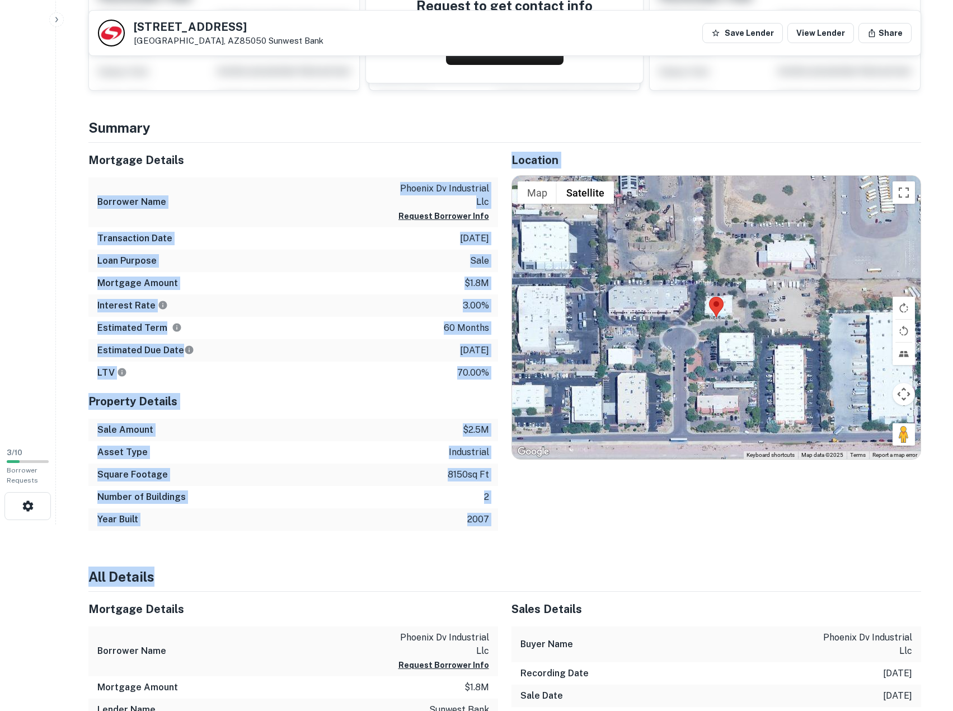
click at [371, 181] on div "Borrower Name phoenix dv industrial llc Request Borrower Info" at bounding box center [293, 202] width 410 height 50
click at [452, 520] on div "Mortgage Details Borrower Name phoenix dv industrial llc Request Borrower Info …" at bounding box center [293, 337] width 410 height 388
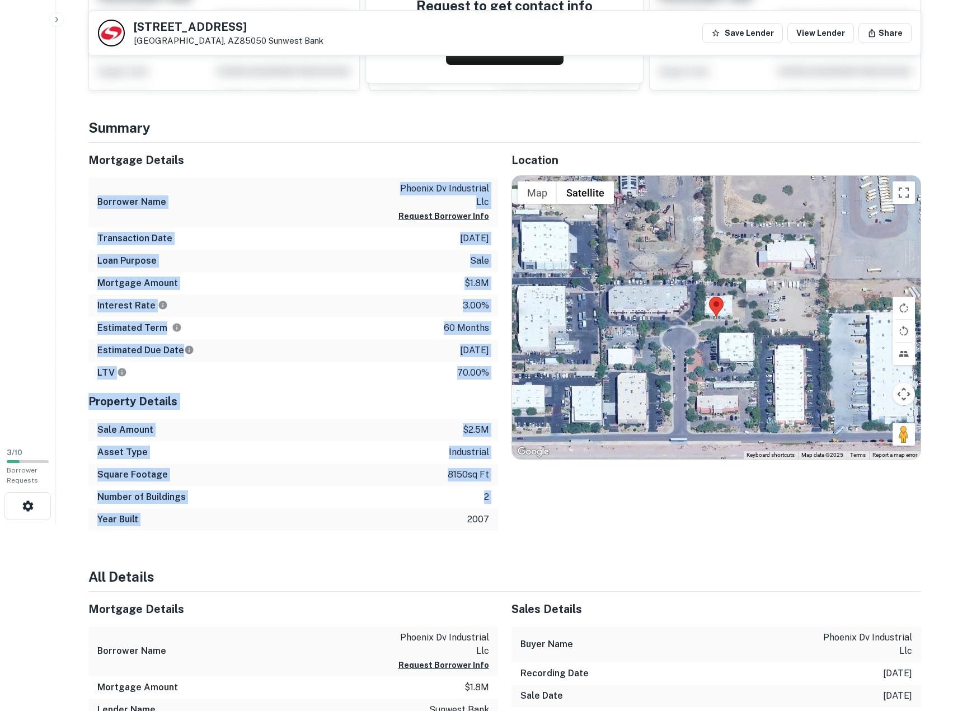
click at [452, 520] on div "Year Built 2007" at bounding box center [293, 519] width 410 height 22
click at [369, 185] on div "Borrower Name phoenix dv industrial llc Request Borrower Info" at bounding box center [293, 202] width 410 height 50
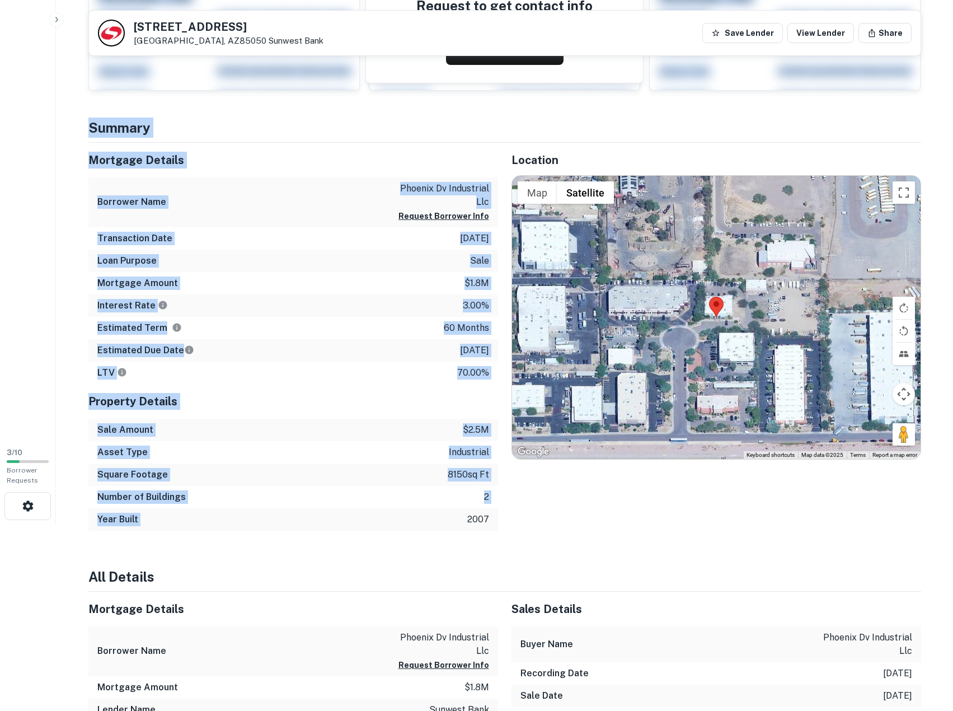
click at [380, 516] on div "Year Built 2007" at bounding box center [293, 519] width 410 height 22
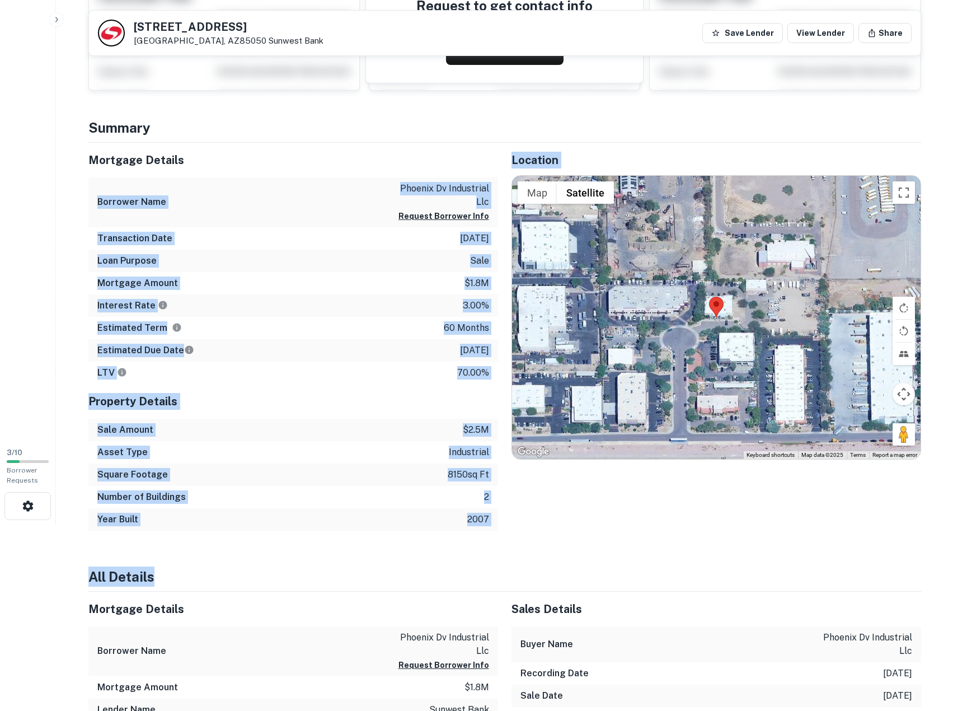
click at [479, 580] on h4 "All Details" at bounding box center [504, 576] width 833 height 20
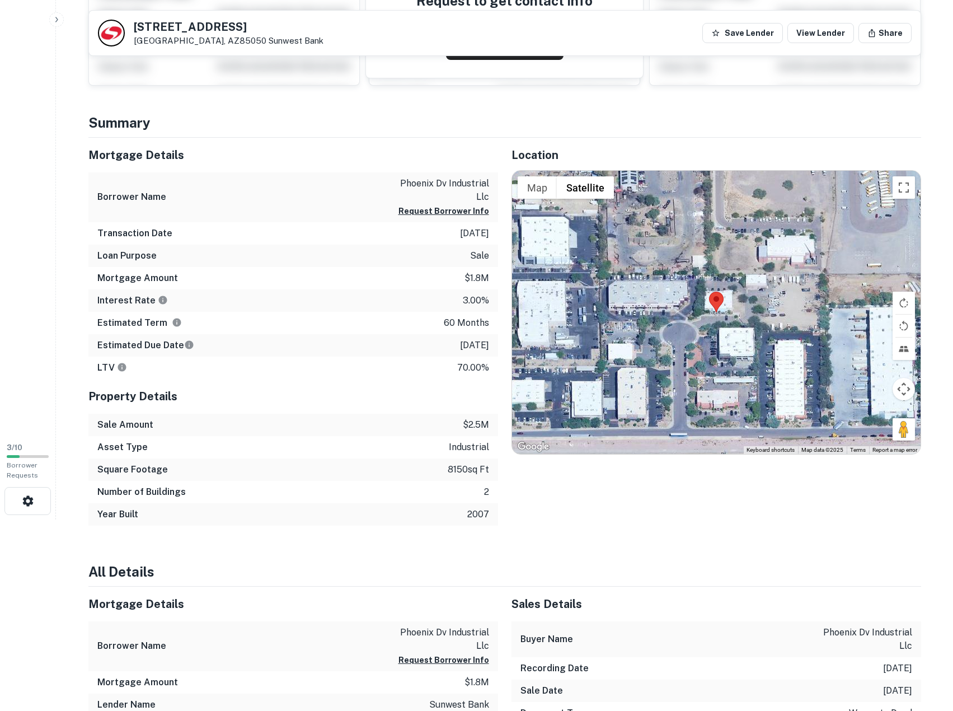
scroll to position [280, 0]
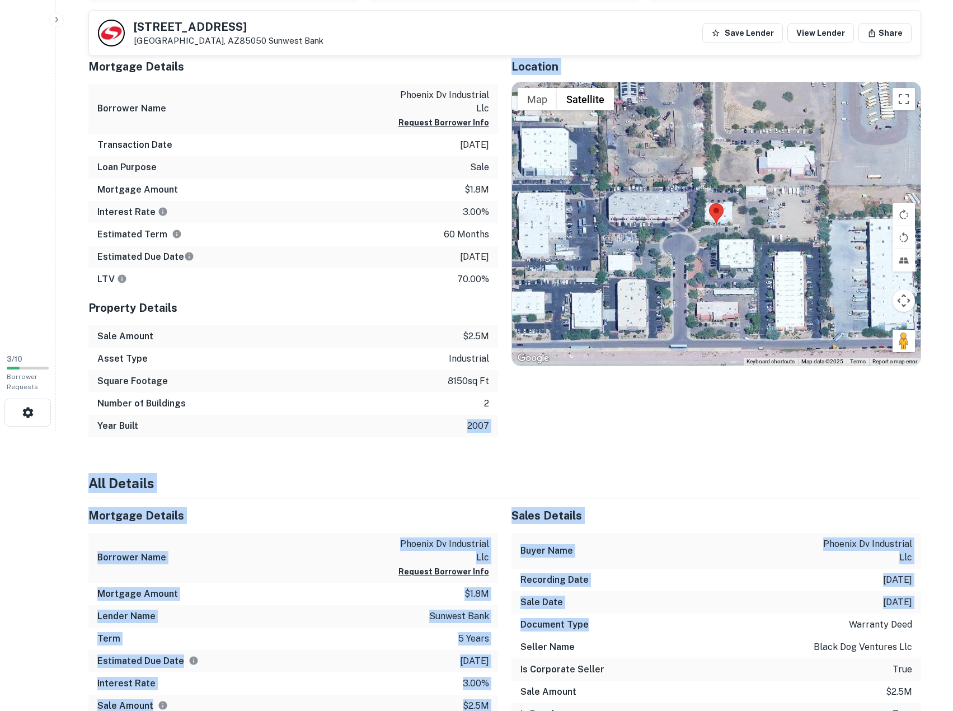
click at [588, 629] on div "Document Type warranty deed" at bounding box center [717, 625] width 410 height 22
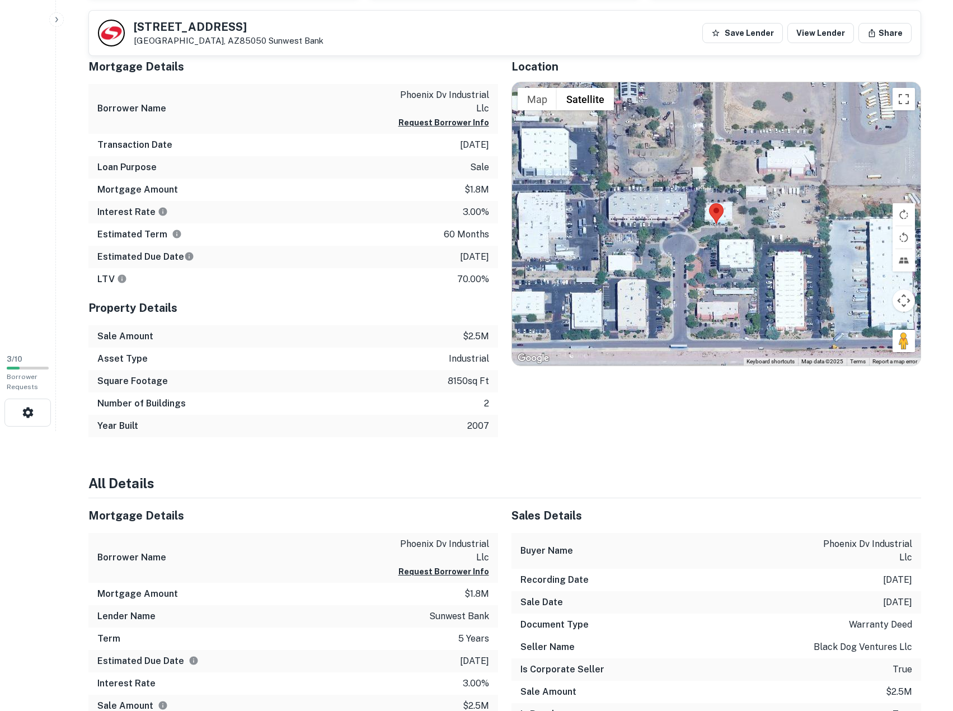
click at [538, 426] on div "Location ← Move left → Move right ↑ Move up ↓ Move down + Zoom in - Zoom out Ho…" at bounding box center [709, 243] width 423 height 388
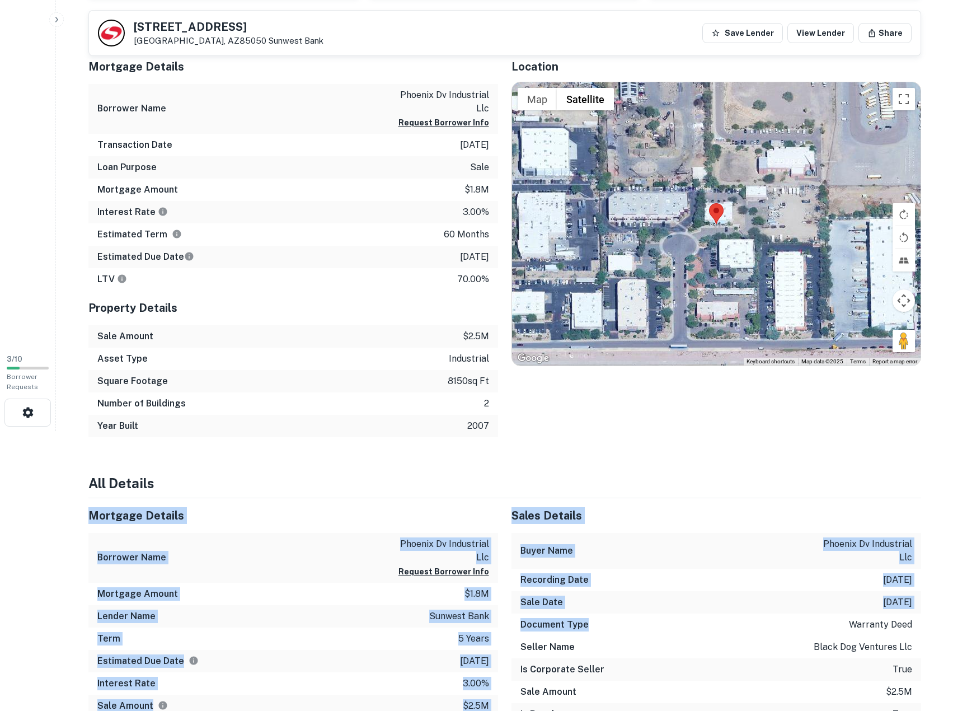
click at [631, 624] on div "Document Type warranty deed" at bounding box center [717, 625] width 410 height 22
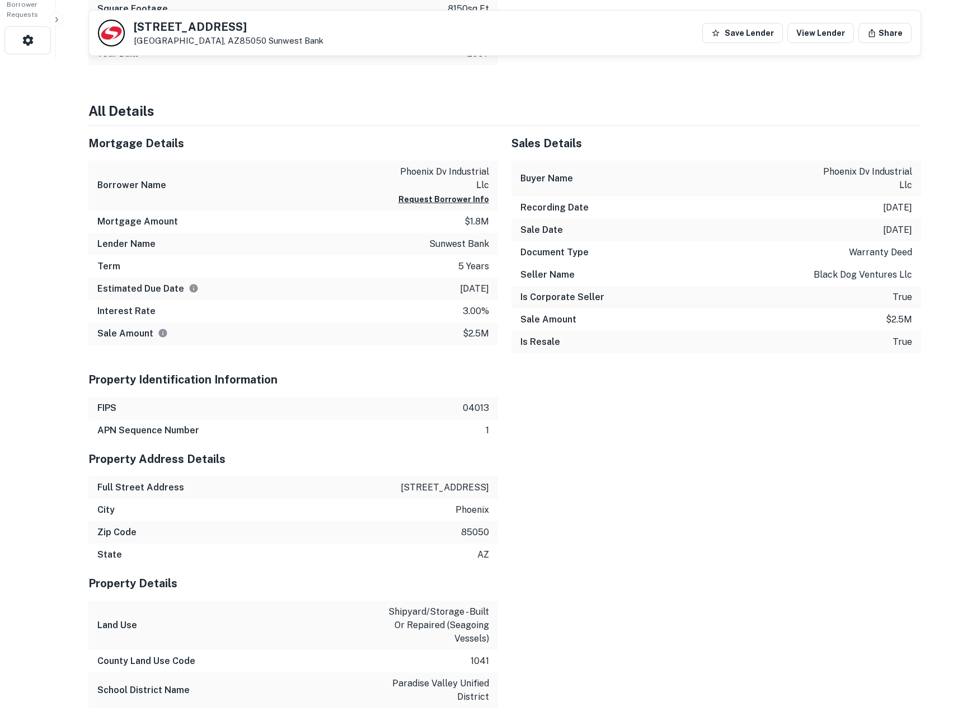
scroll to position [653, 0]
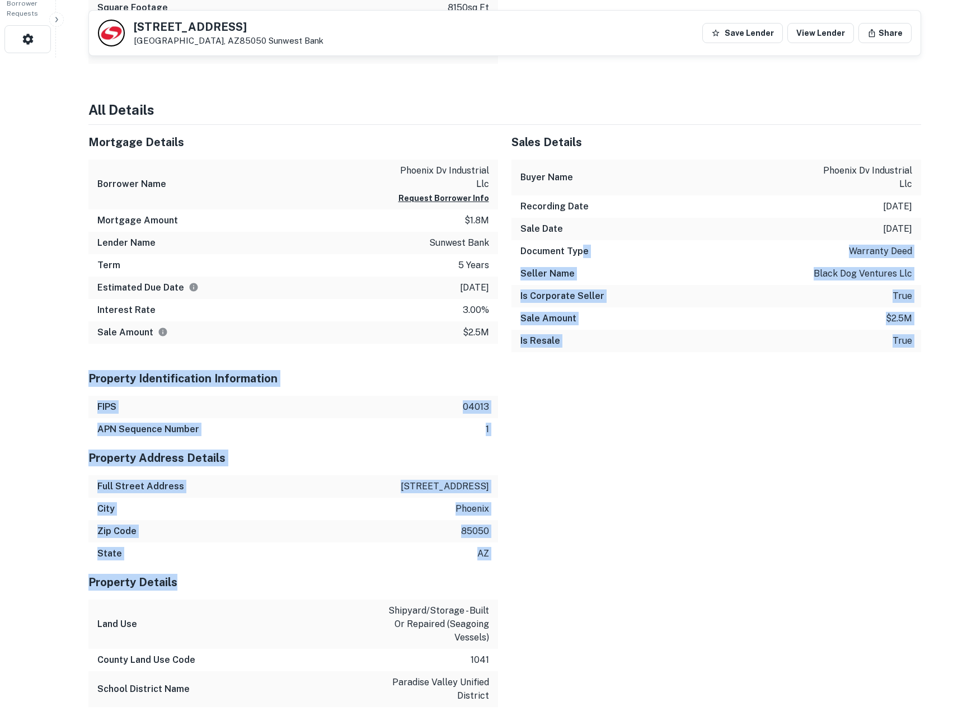
click at [583, 583] on div "Mortgage Details Borrower Name phoenix dv industrial llc Request Borrower Info …" at bounding box center [498, 633] width 846 height 1017
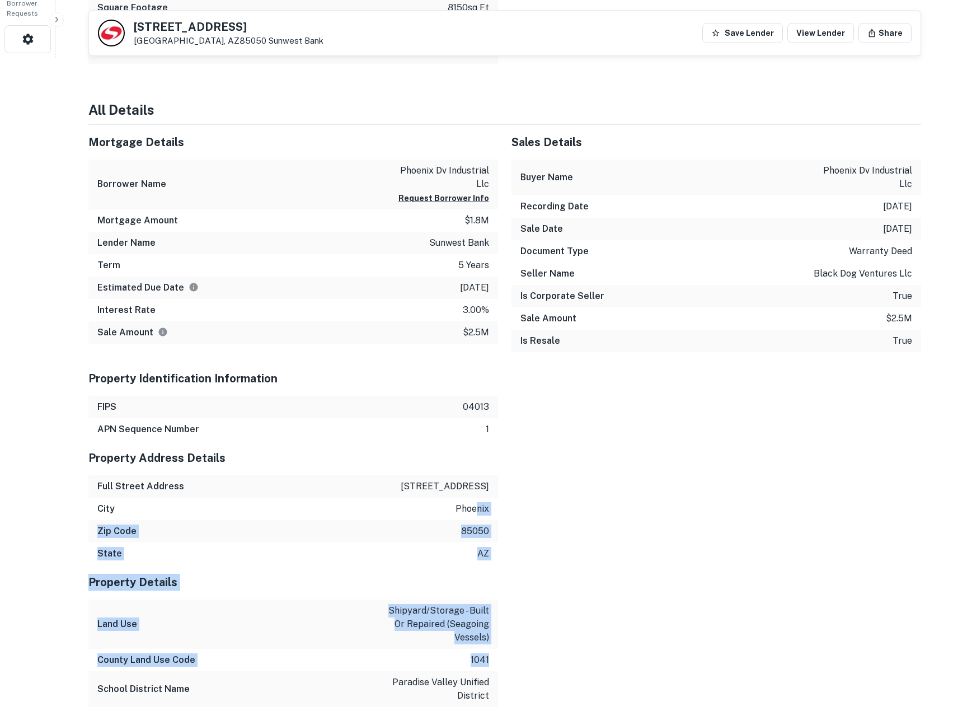
click at [504, 663] on div "Mortgage Details Borrower Name phoenix dv industrial llc Request Borrower Info …" at bounding box center [498, 633] width 846 height 1017
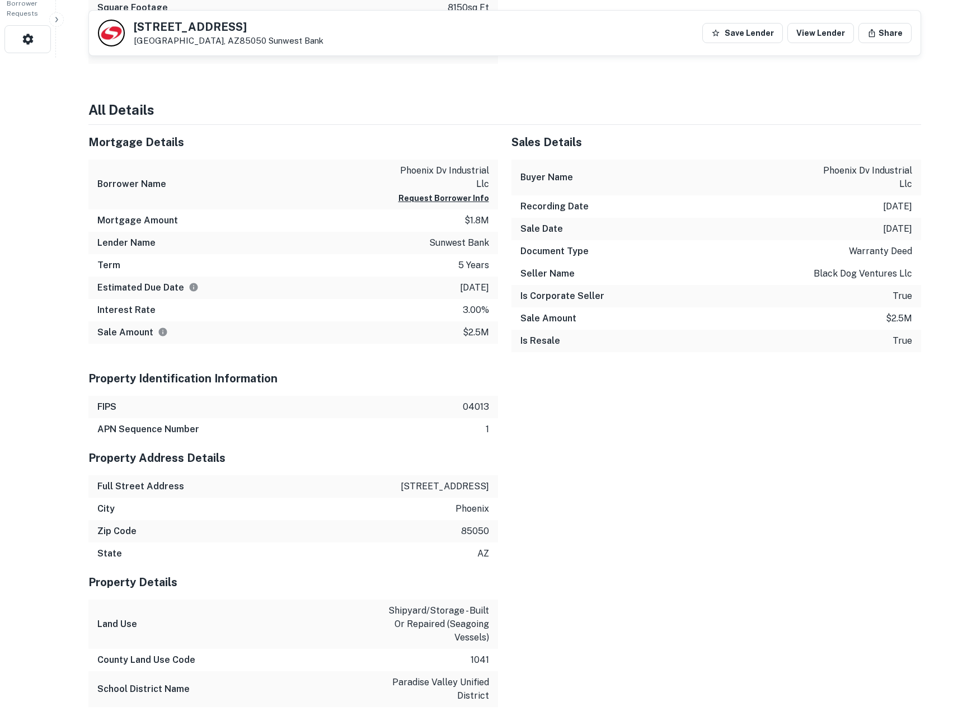
scroll to position [840, 0]
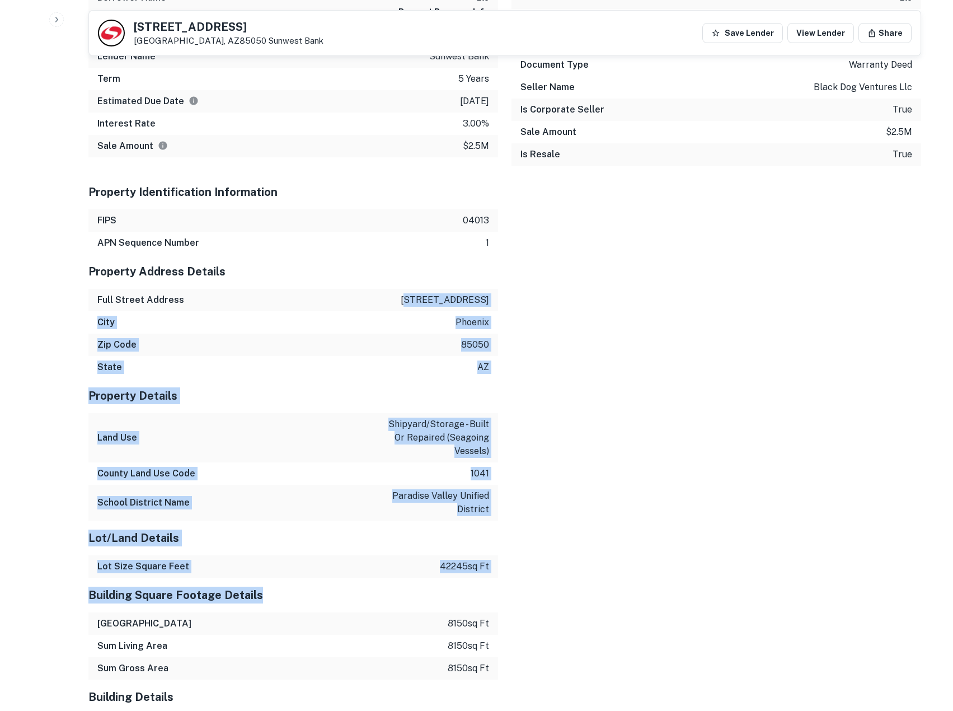
click at [502, 610] on div "Mortgage Details Borrower Name phoenix dv industrial llc Request Borrower Info …" at bounding box center [498, 446] width 846 height 1017
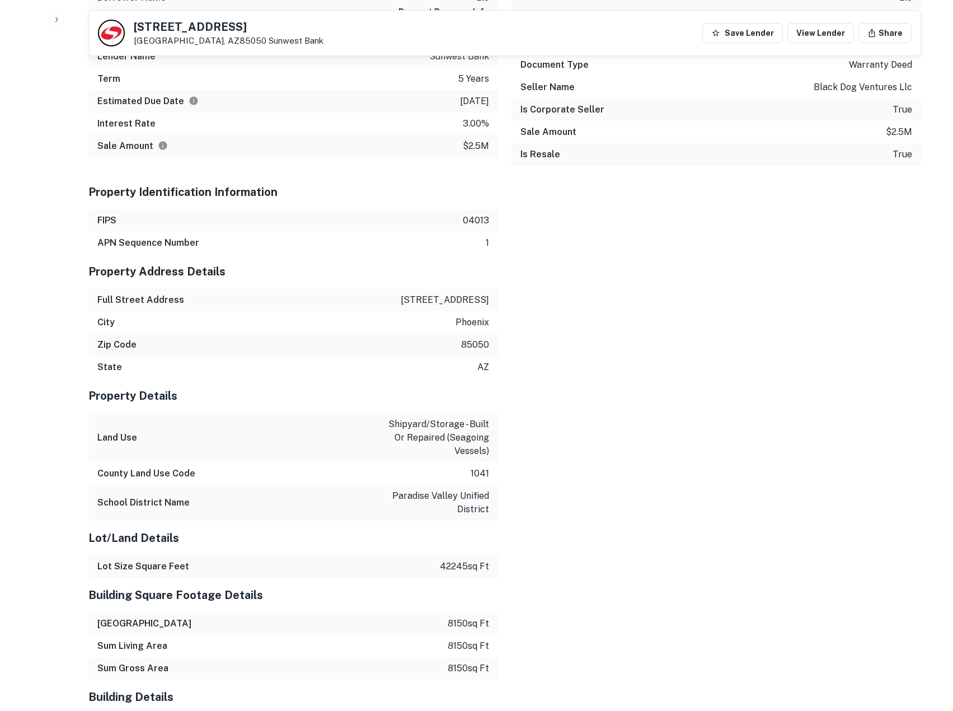
scroll to position [1120, 0]
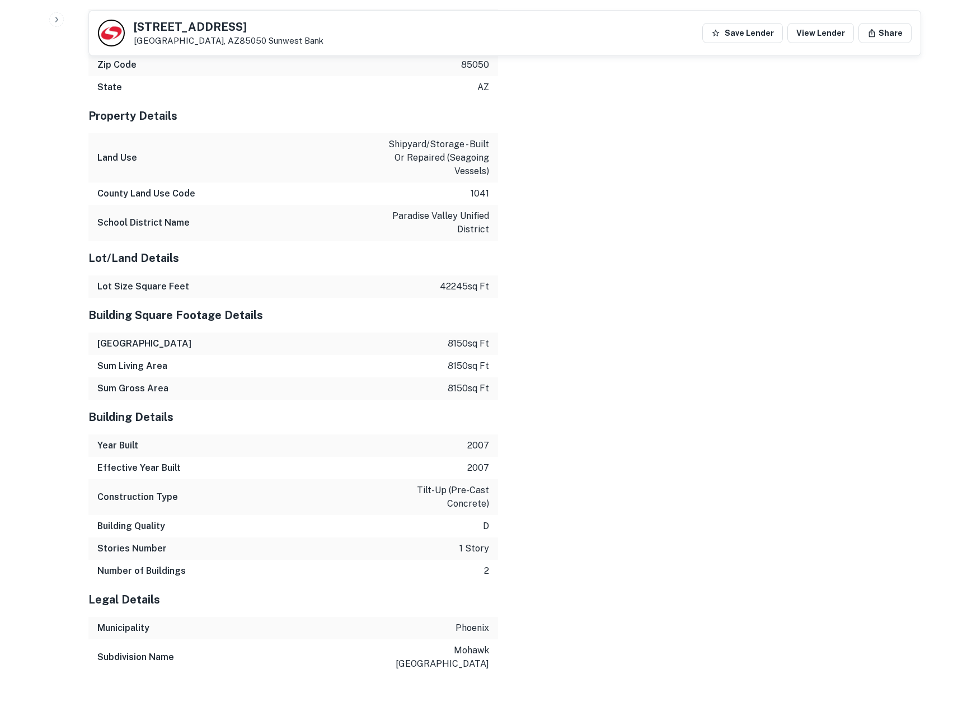
click at [378, 262] on h5 "Lot/Land Details" at bounding box center [293, 258] width 410 height 17
click at [527, 674] on div "Mortgage Details Borrower Name phoenix dv industrial llc Request Borrower Info …" at bounding box center [498, 167] width 846 height 1017
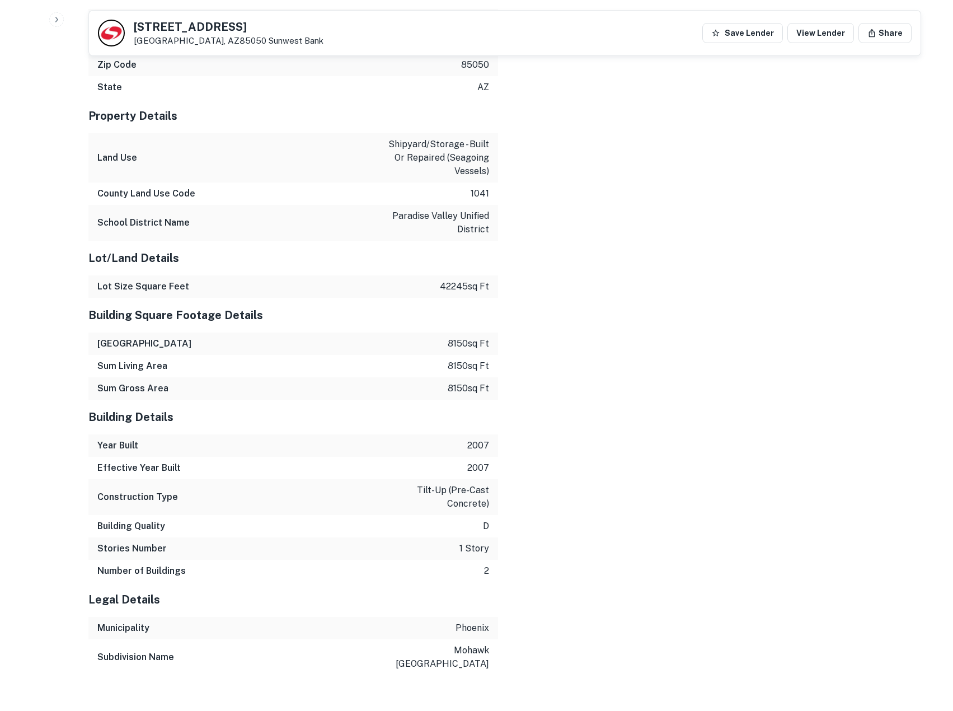
click at [527, 674] on div "Mortgage Details Borrower Name phoenix dv industrial llc Request Borrower Info …" at bounding box center [498, 167] width 846 height 1017
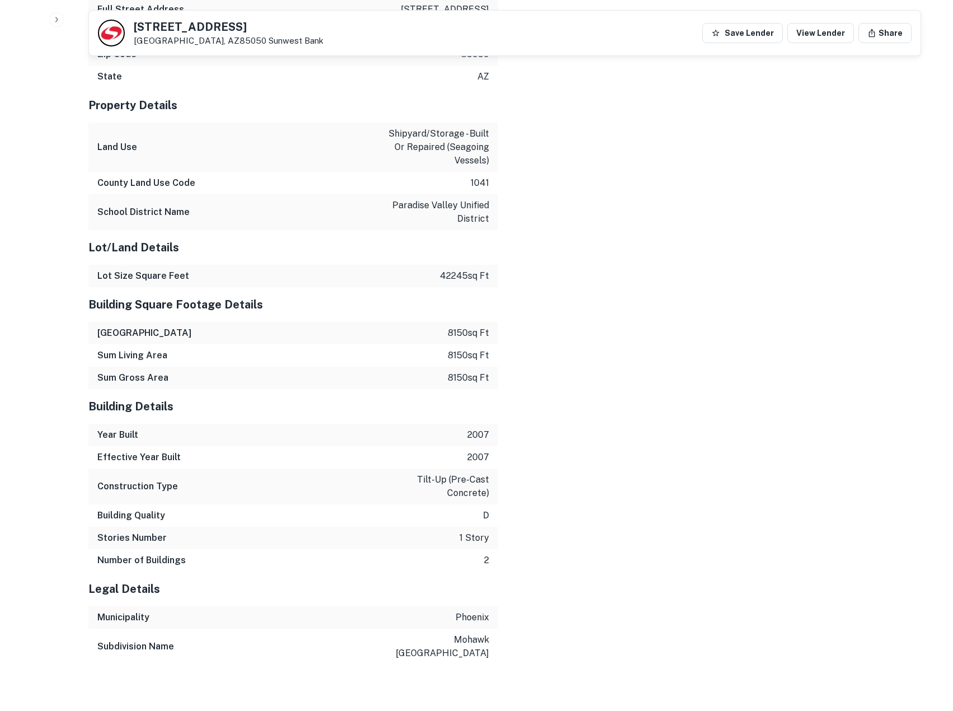
scroll to position [1137, 0]
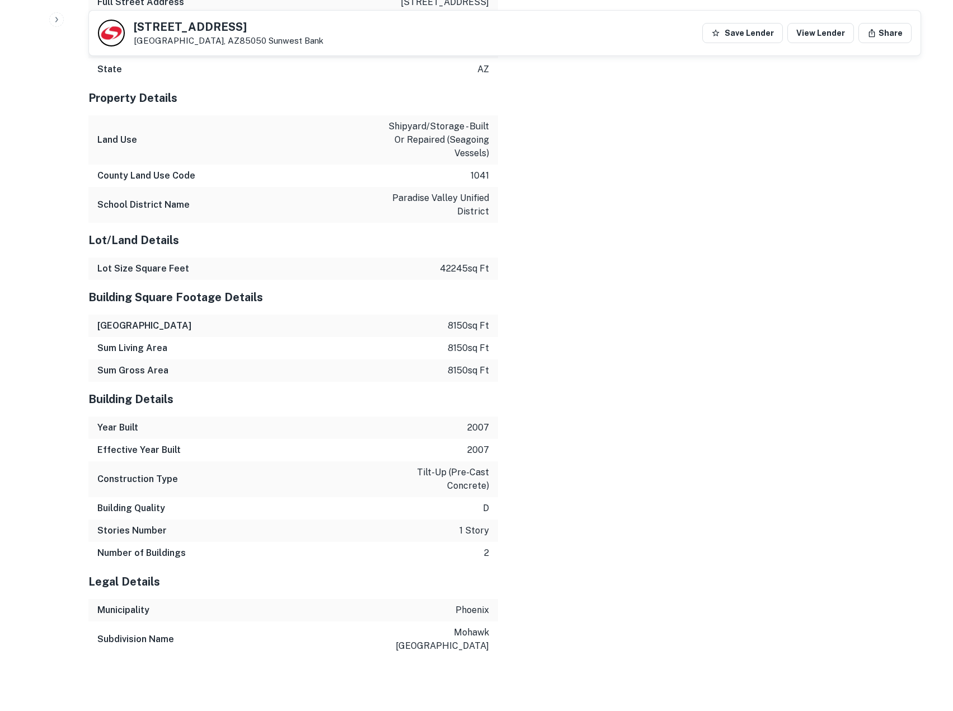
click at [382, 203] on div "School District Name [GEOGRAPHIC_DATA] unified district" at bounding box center [293, 205] width 410 height 36
click at [513, 641] on div "Mortgage Details Borrower Name phoenix dv industrial llc Request Borrower Info …" at bounding box center [498, 149] width 846 height 1017
click at [511, 638] on div "Mortgage Details Borrower Name phoenix dv industrial llc Request Borrower Info …" at bounding box center [498, 149] width 846 height 1017
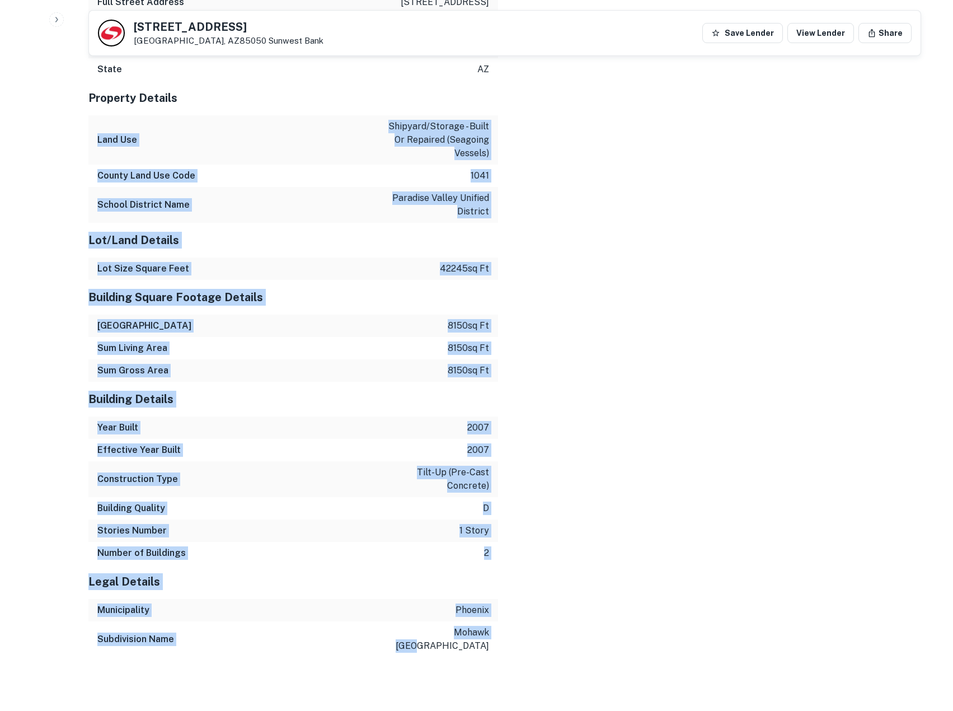
click at [249, 92] on div "Mortgage Details Borrower Name phoenix dv industrial llc Request Borrower Info …" at bounding box center [498, 149] width 846 height 1017
click at [249, 92] on h5 "Property Details" at bounding box center [293, 98] width 410 height 17
click at [542, 642] on div "Mortgage Details Borrower Name phoenix dv industrial llc Request Borrower Info …" at bounding box center [498, 149] width 846 height 1017
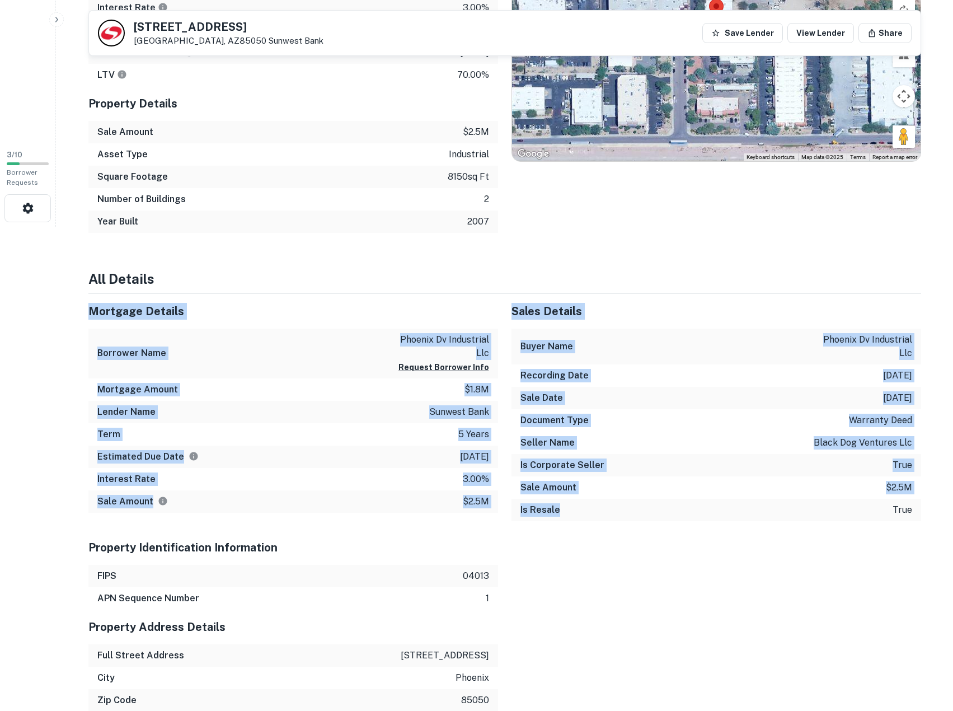
click at [624, 594] on div "Summary Mortgage Details Borrower Name phoenix dv industrial llc Request Borrow…" at bounding box center [504, 592] width 833 height 1544
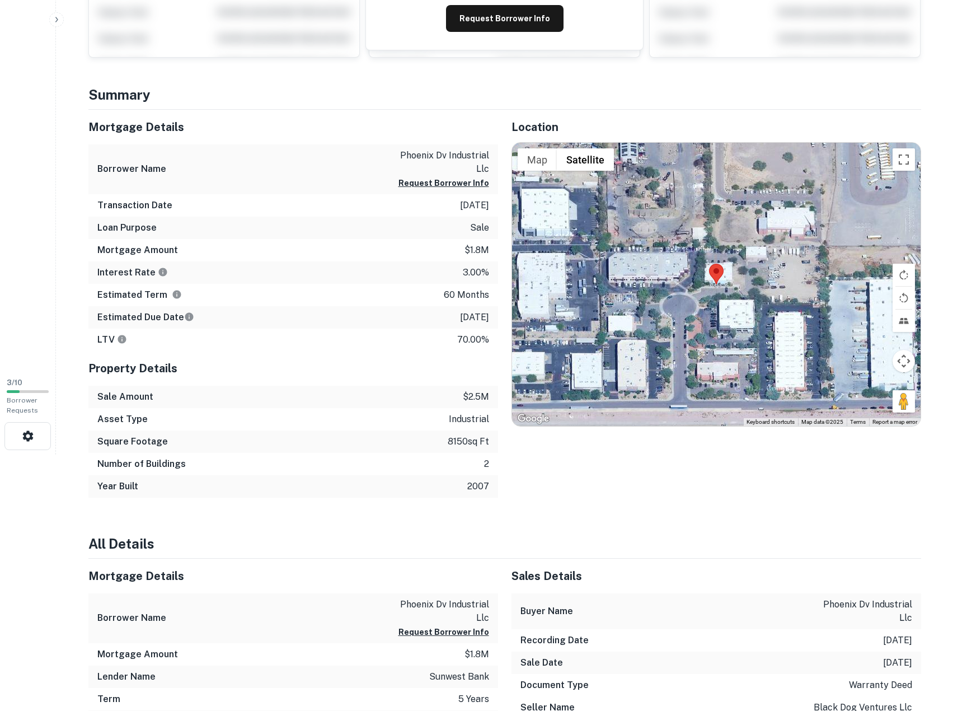
scroll to position [0, 0]
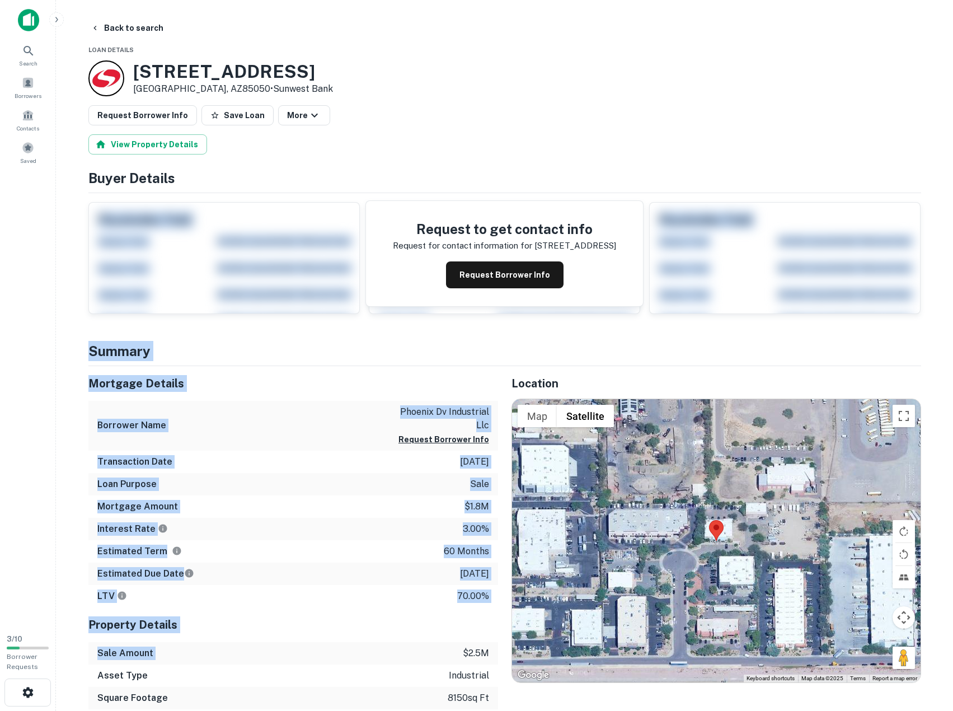
click at [421, 643] on div "Sale Amount $2.5m" at bounding box center [293, 653] width 410 height 22
